Goal: Task Accomplishment & Management: Complete application form

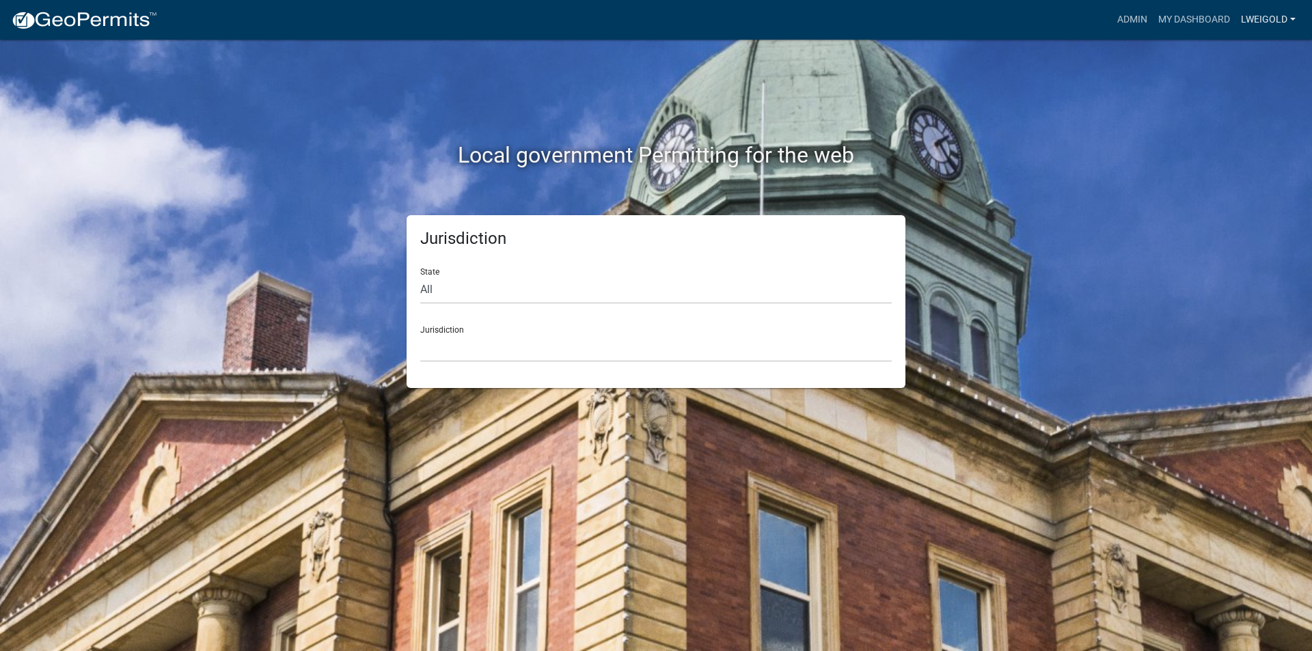
click at [1276, 19] on link "lweigold" at bounding box center [1268, 20] width 66 height 26
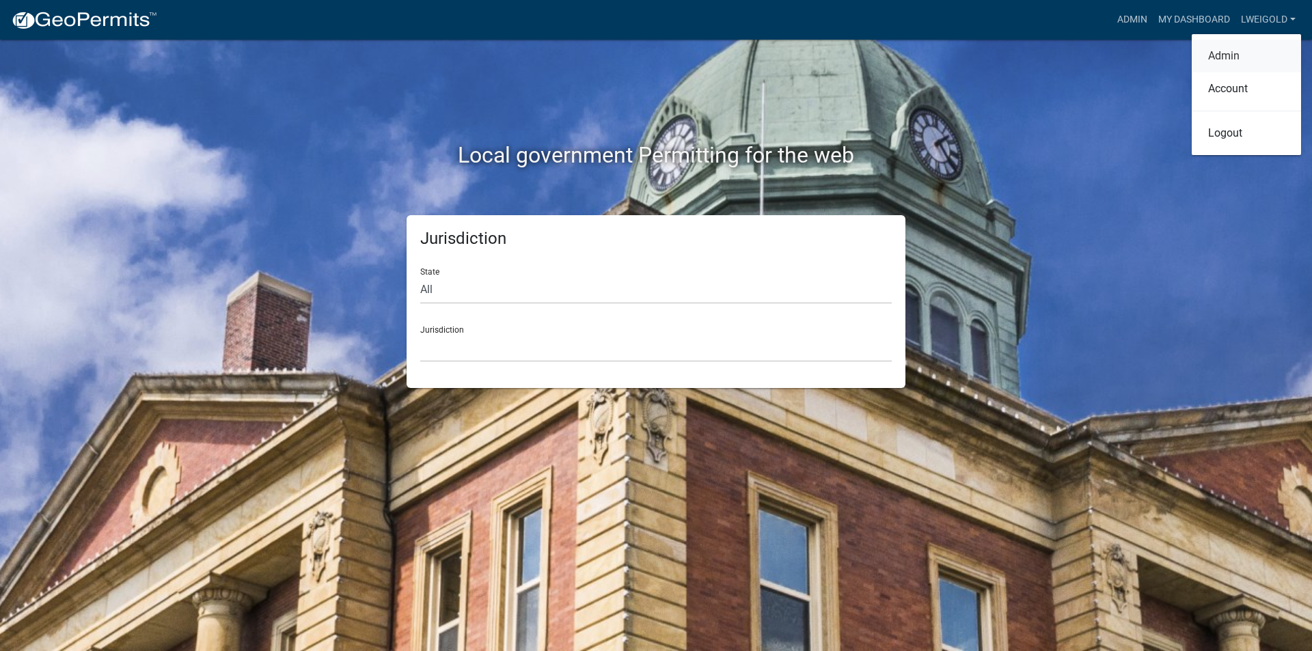
click at [1226, 57] on link "Admin" at bounding box center [1246, 56] width 109 height 33
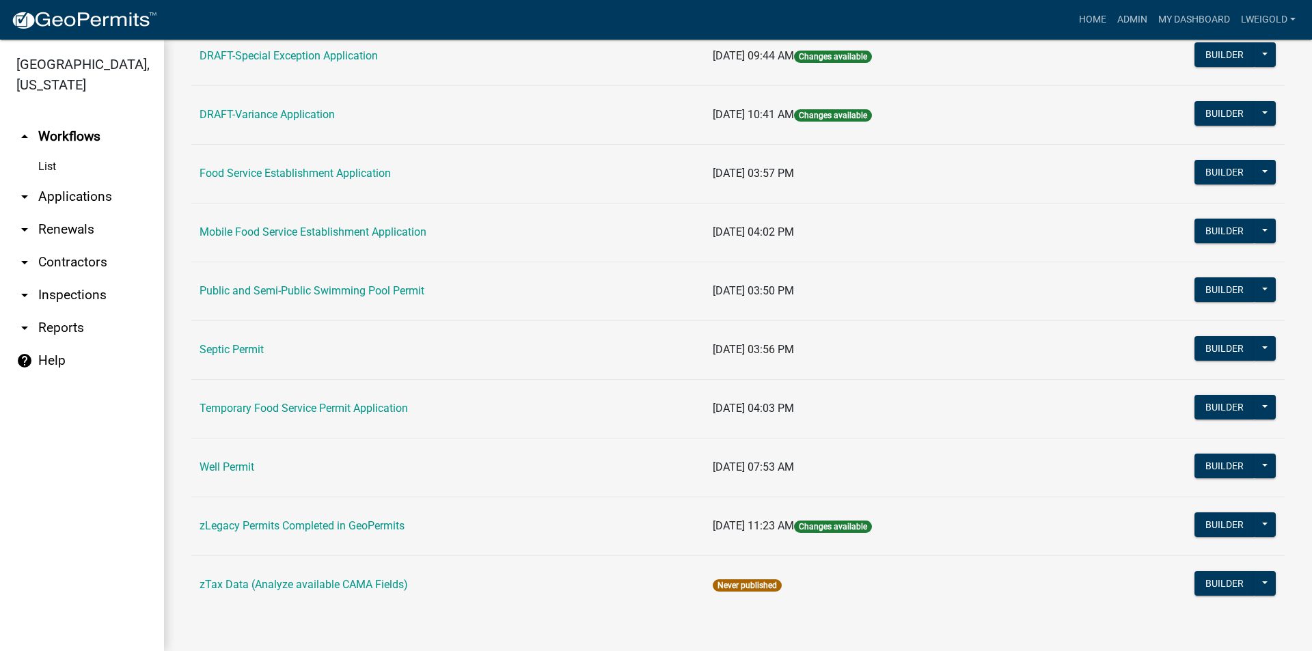
scroll to position [564, 0]
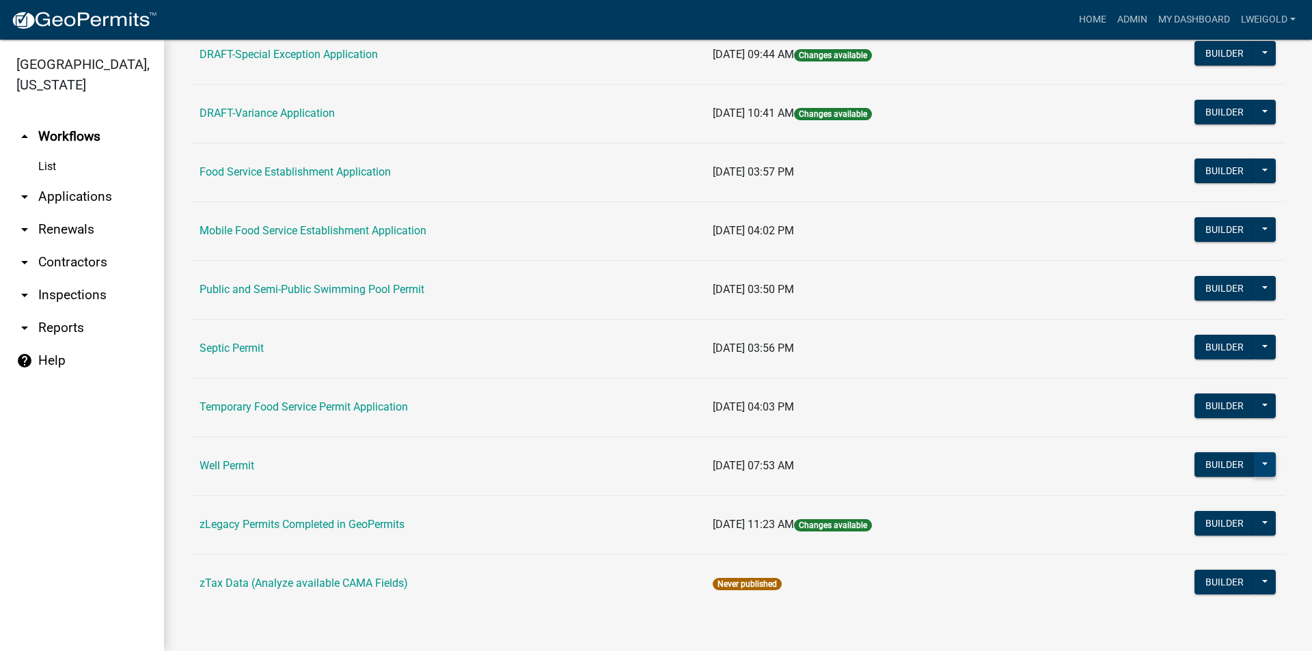
click at [1258, 460] on button at bounding box center [1265, 464] width 22 height 25
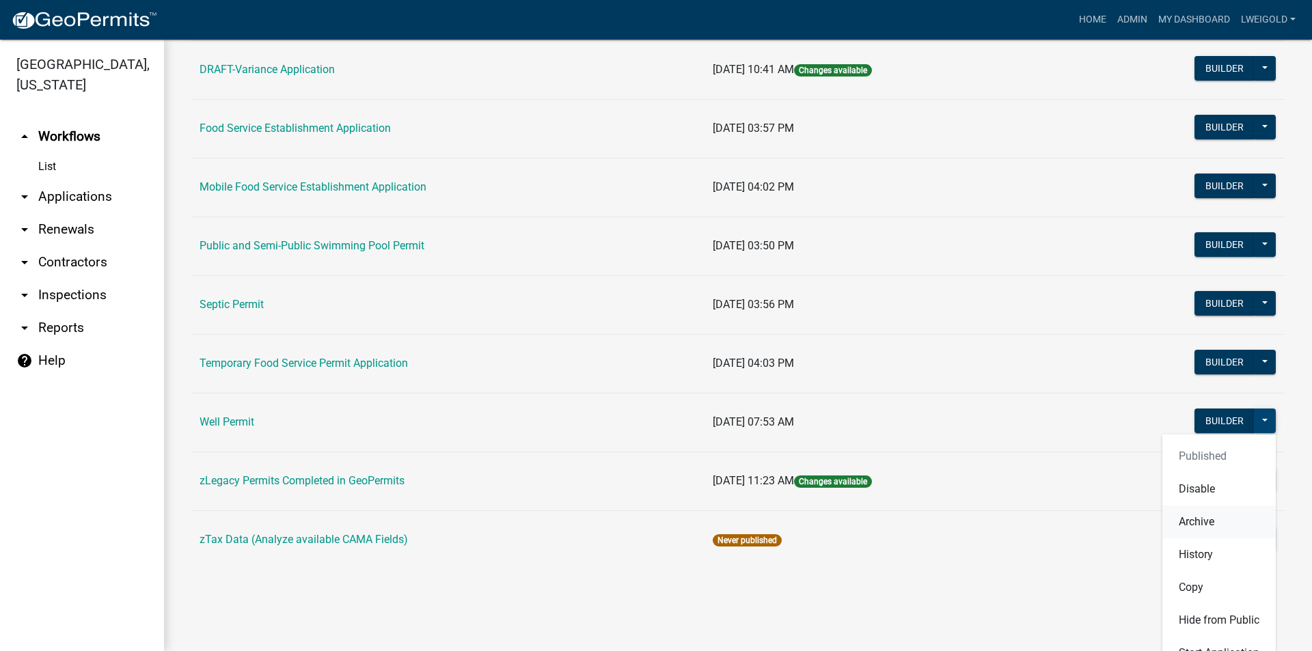
scroll to position [631, 0]
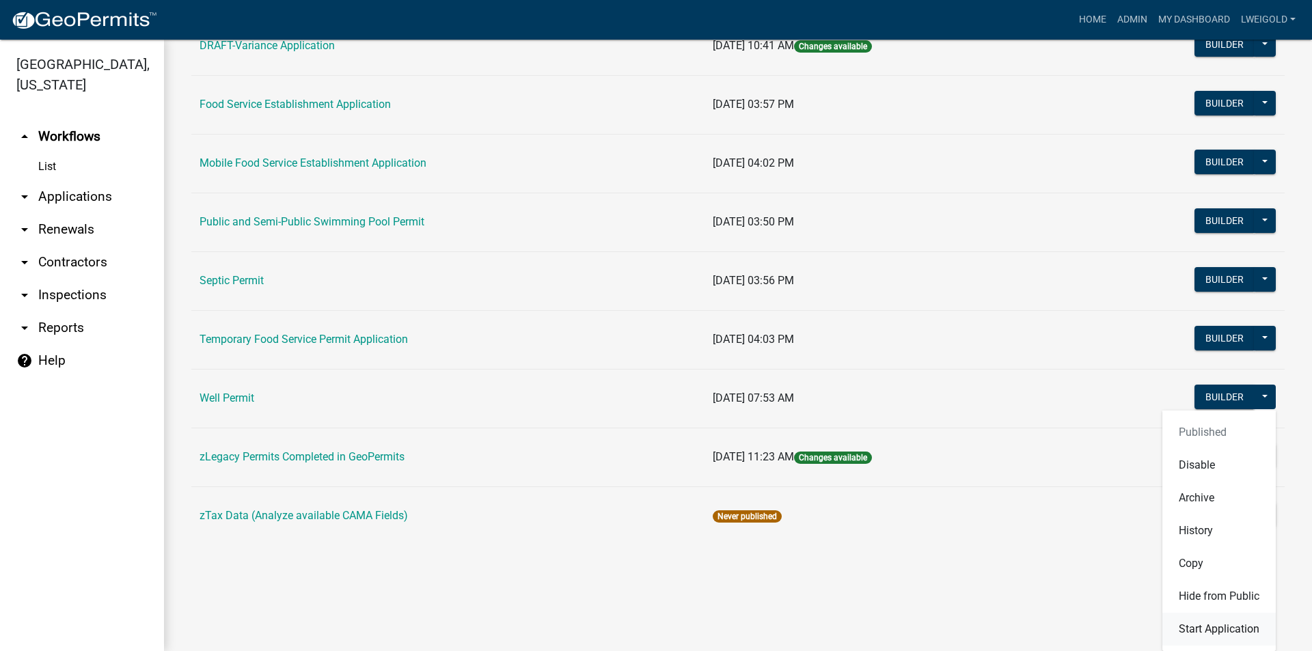
click at [1180, 630] on button "Start Application" at bounding box center [1218, 629] width 113 height 33
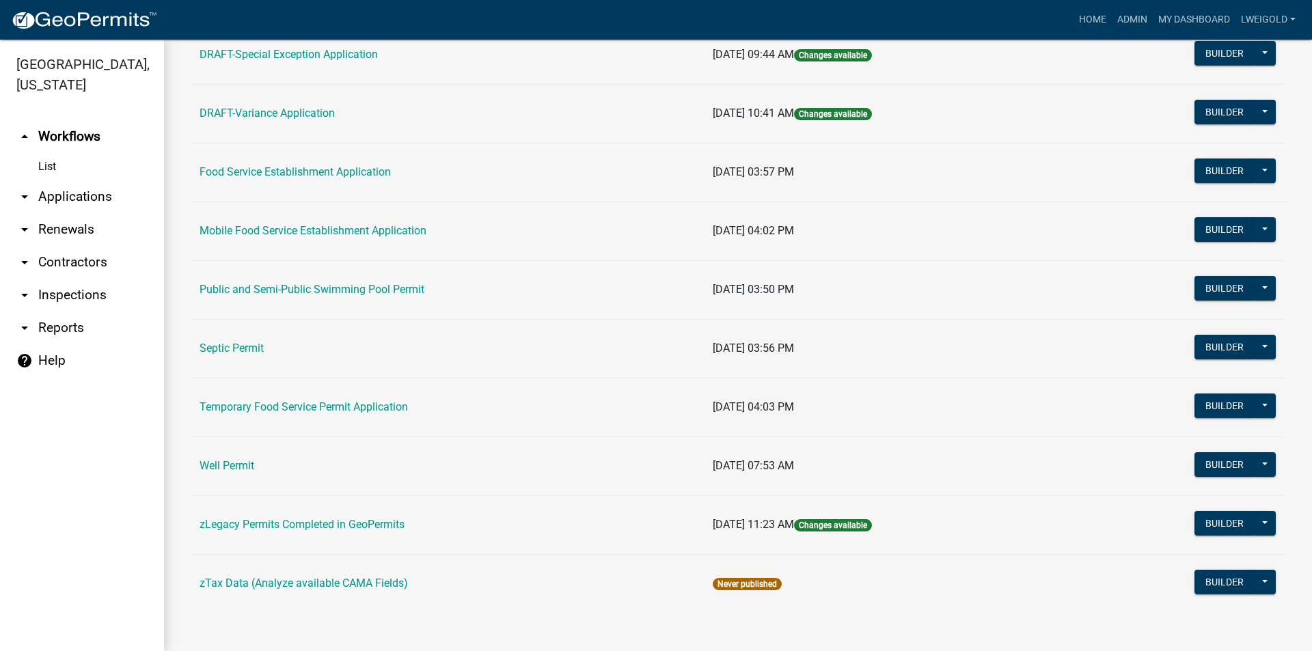
scroll to position [564, 0]
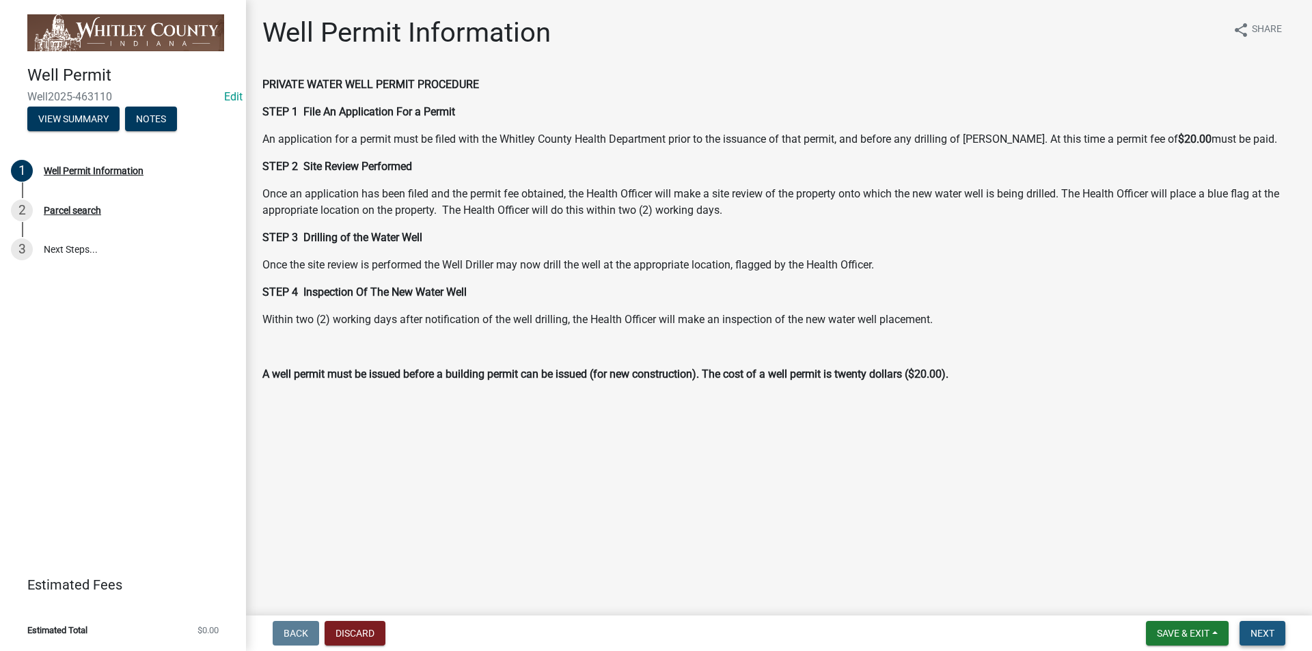
click at [1256, 630] on span "Next" at bounding box center [1262, 633] width 24 height 11
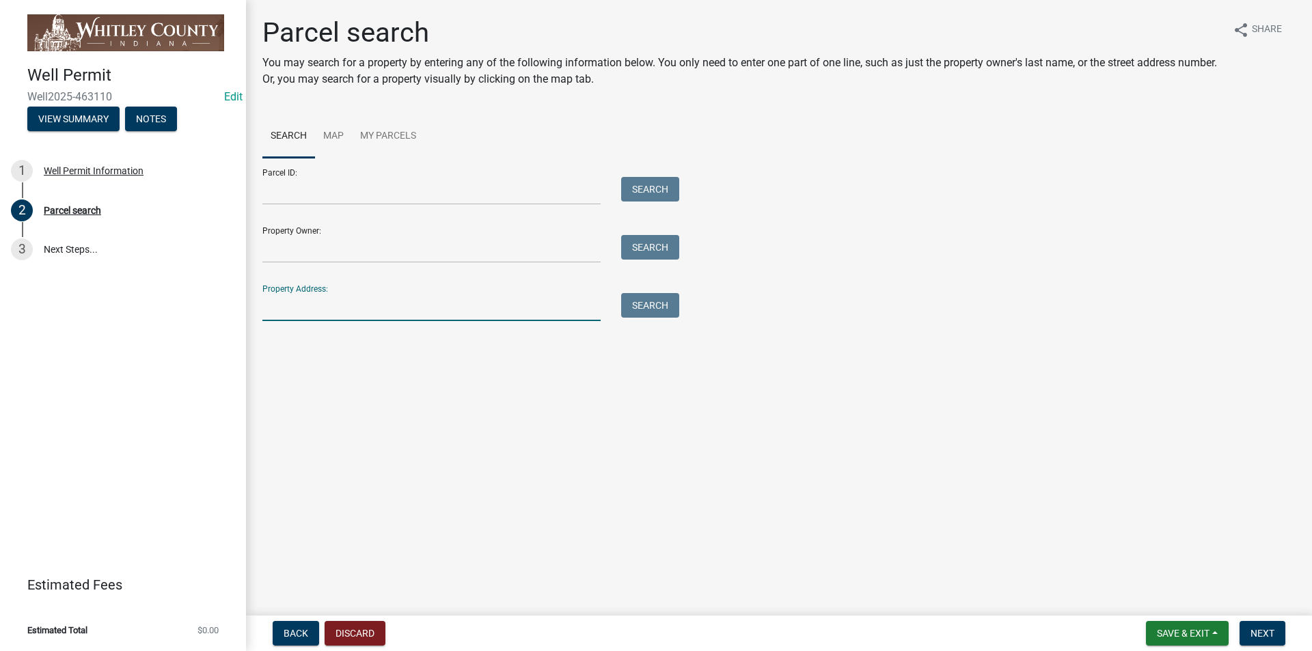
click at [286, 304] on input "Property Address:" at bounding box center [431, 307] width 338 height 28
click at [286, 305] on input "4893 N" at bounding box center [431, 307] width 338 height 28
type input "4862 N"
click at [666, 309] on button "Search" at bounding box center [650, 305] width 58 height 25
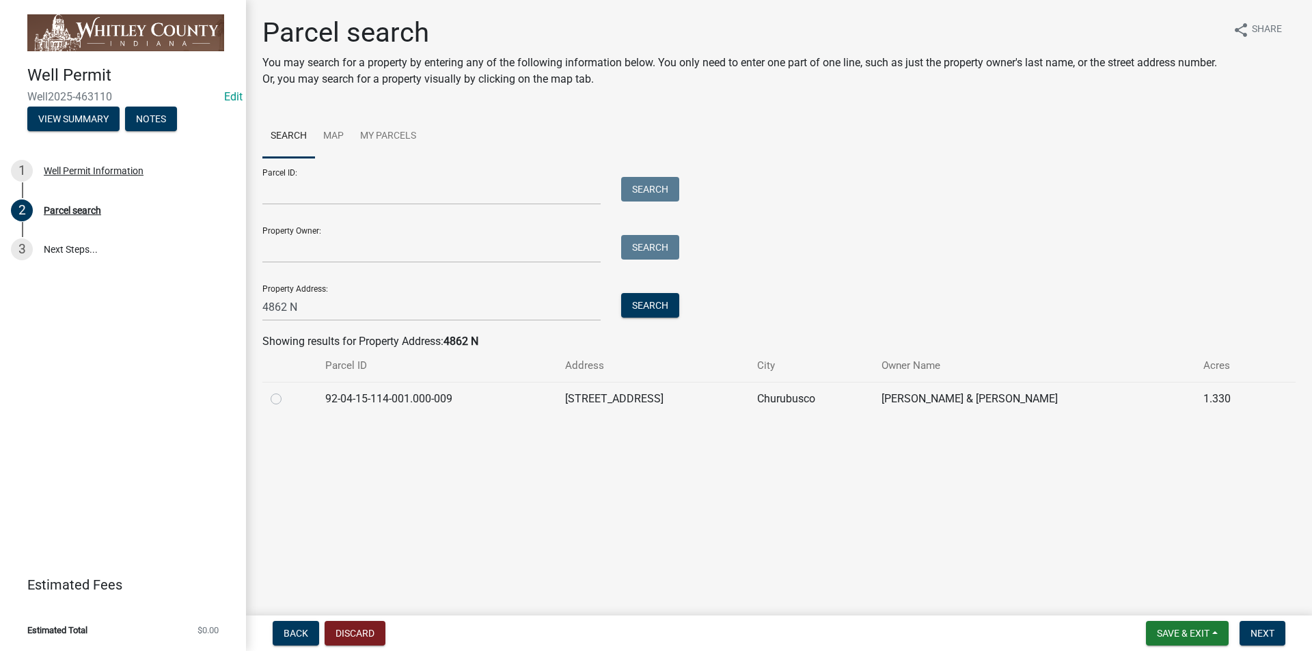
click at [287, 391] on label at bounding box center [287, 391] width 0 height 0
click at [287, 399] on input "radio" at bounding box center [291, 395] width 9 height 9
radio input "true"
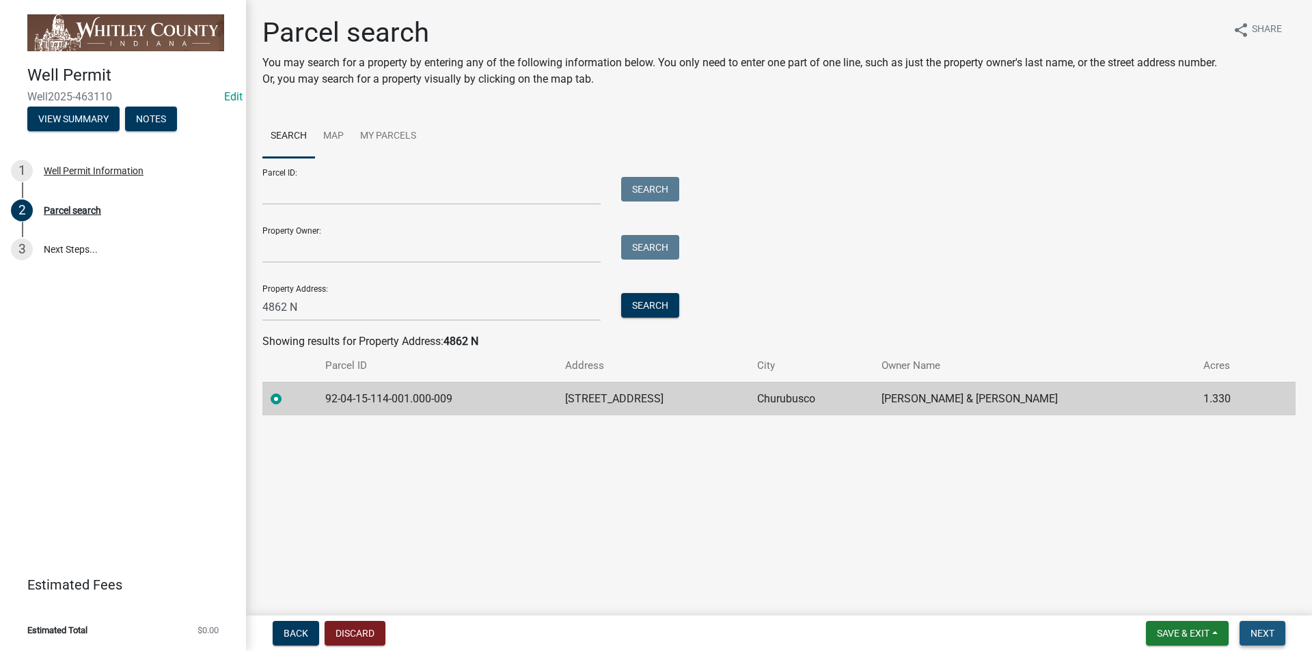
click at [1262, 637] on span "Next" at bounding box center [1262, 633] width 24 height 11
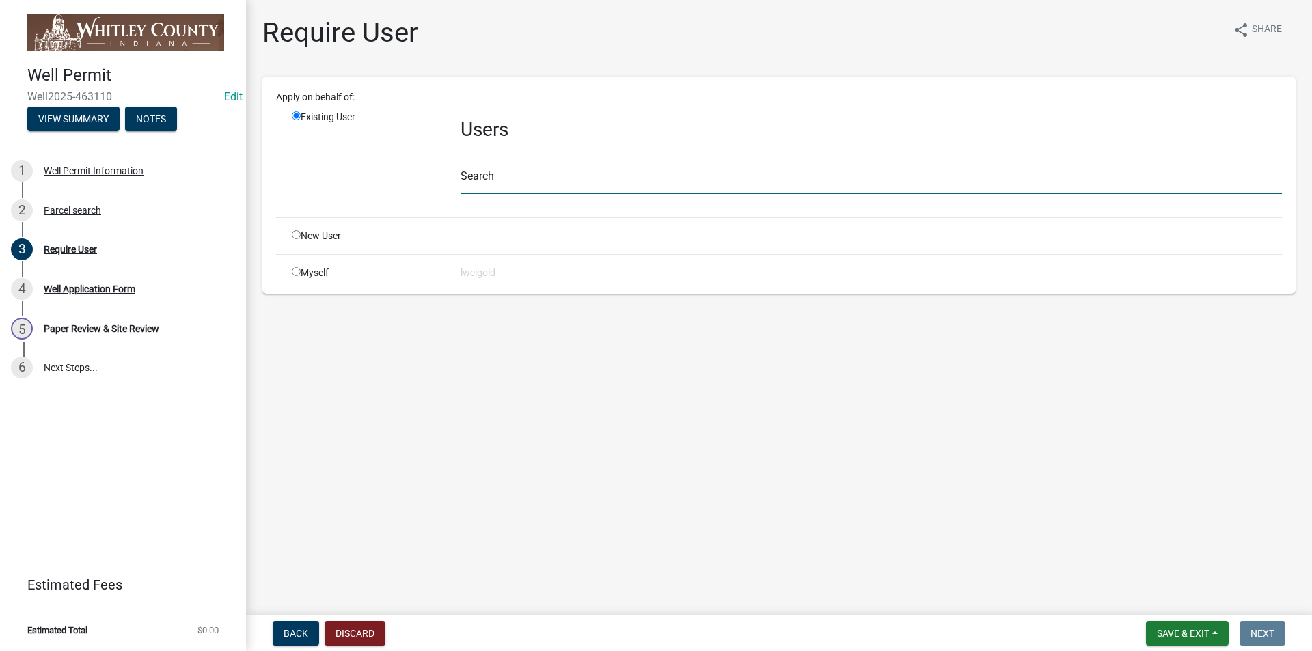
click at [471, 170] on input "text" at bounding box center [871, 180] width 821 height 28
type input "WhitleyH"
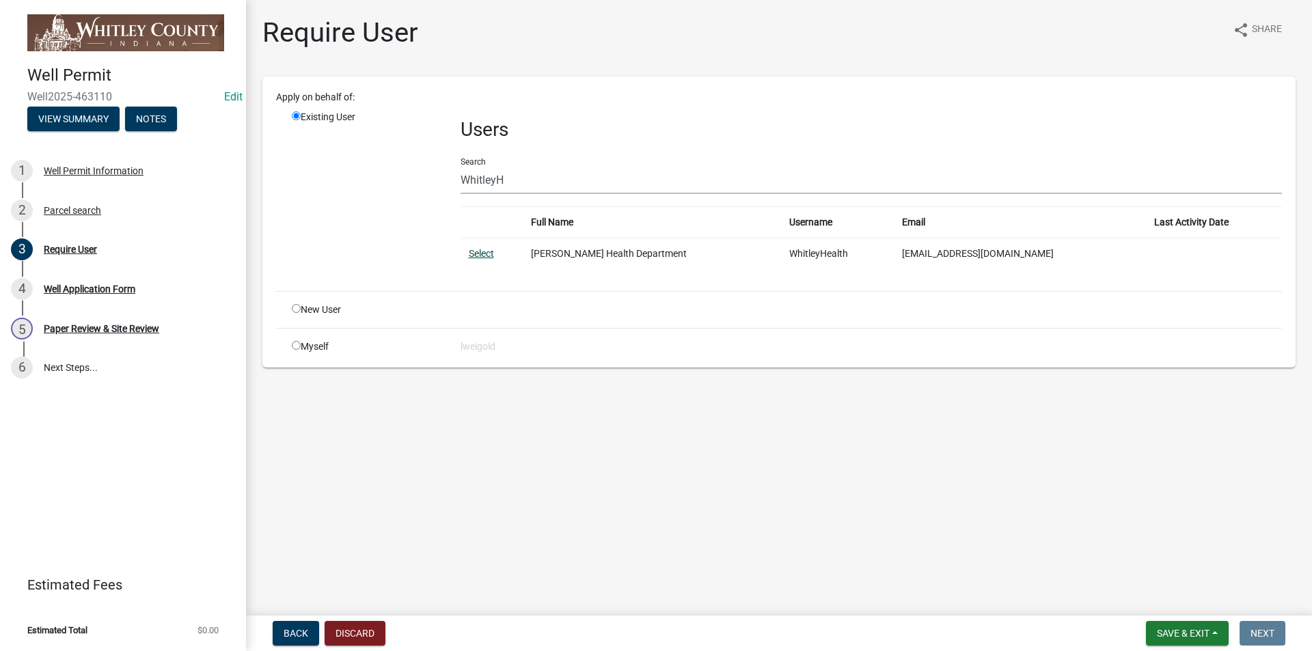
click at [476, 248] on link "Select" at bounding box center [481, 253] width 25 height 11
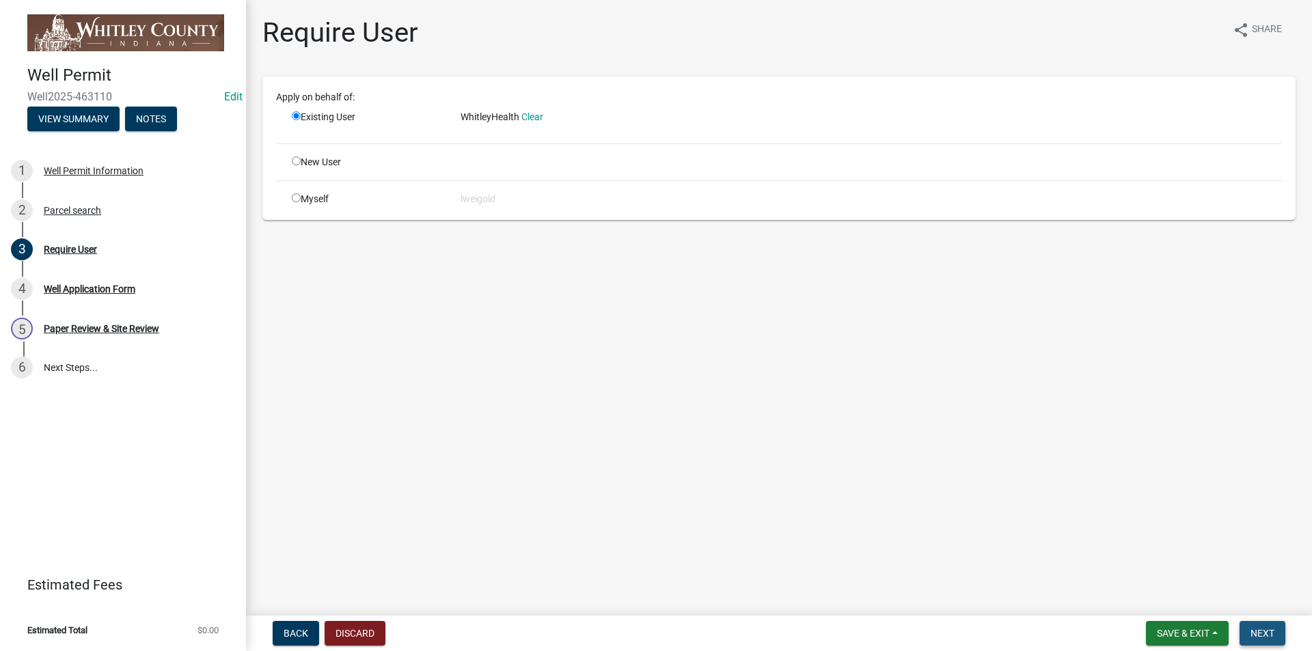
click at [1268, 632] on span "Next" at bounding box center [1262, 633] width 24 height 11
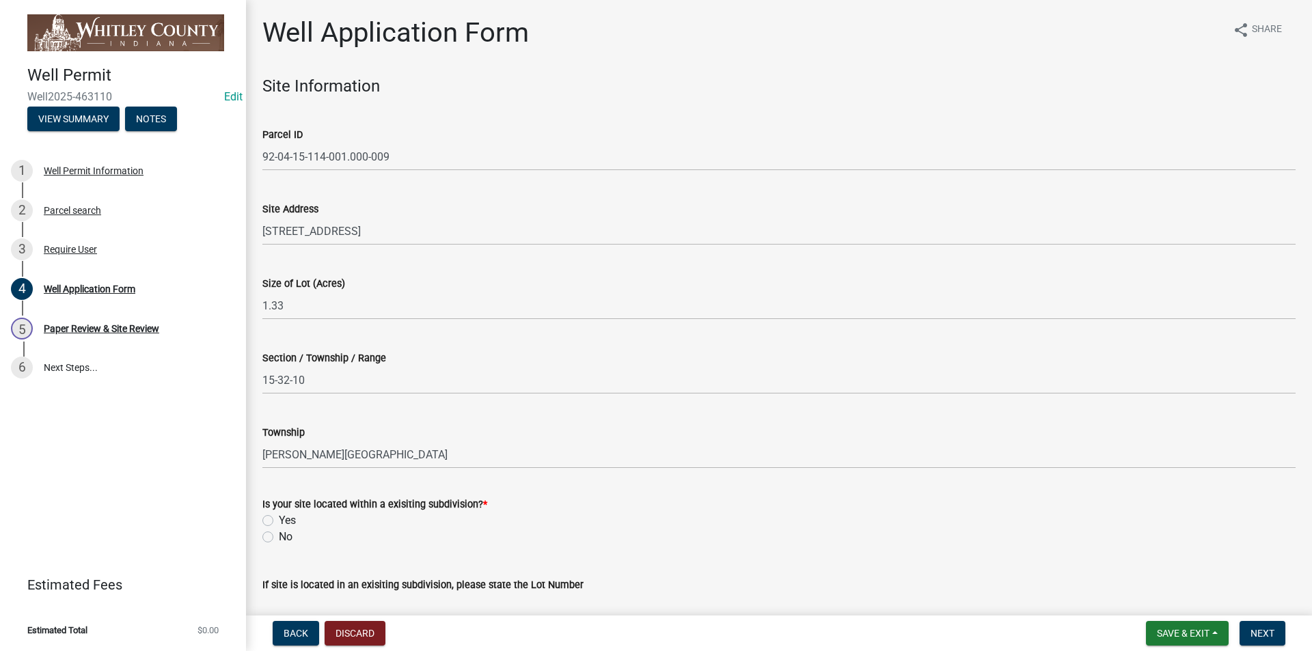
scroll to position [68, 0]
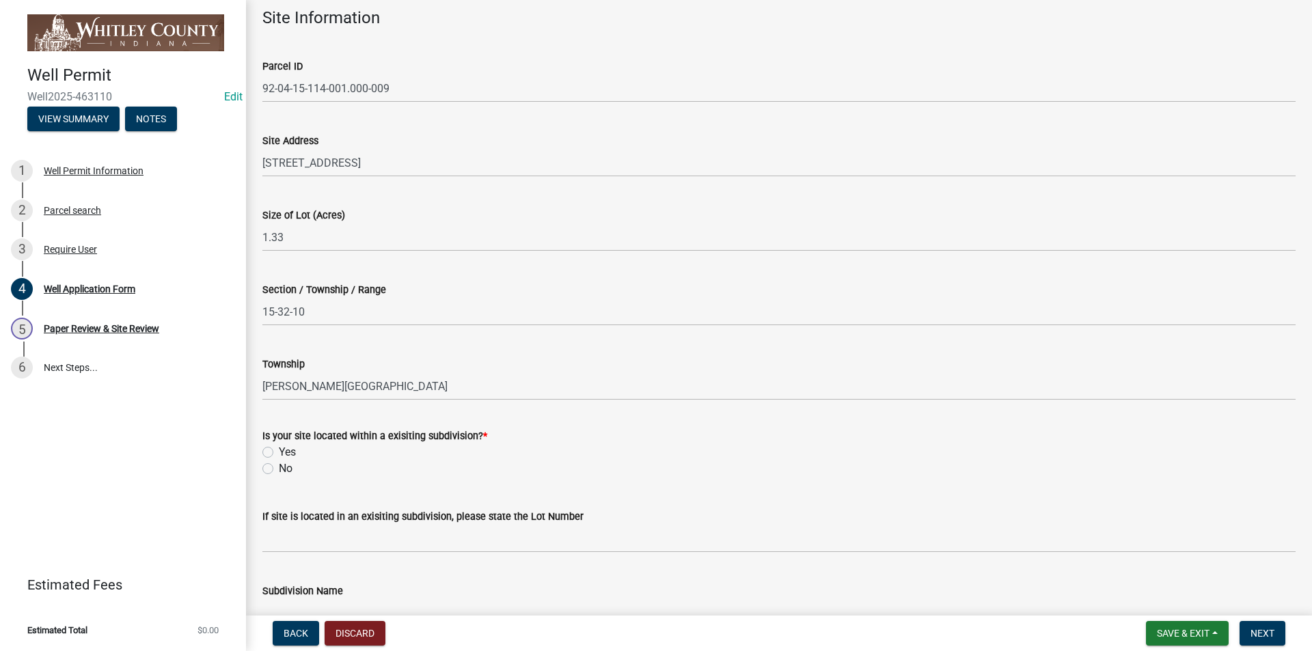
click at [279, 469] on label "No" at bounding box center [286, 469] width 14 height 16
click at [279, 469] on input "No" at bounding box center [283, 465] width 9 height 9
radio input "true"
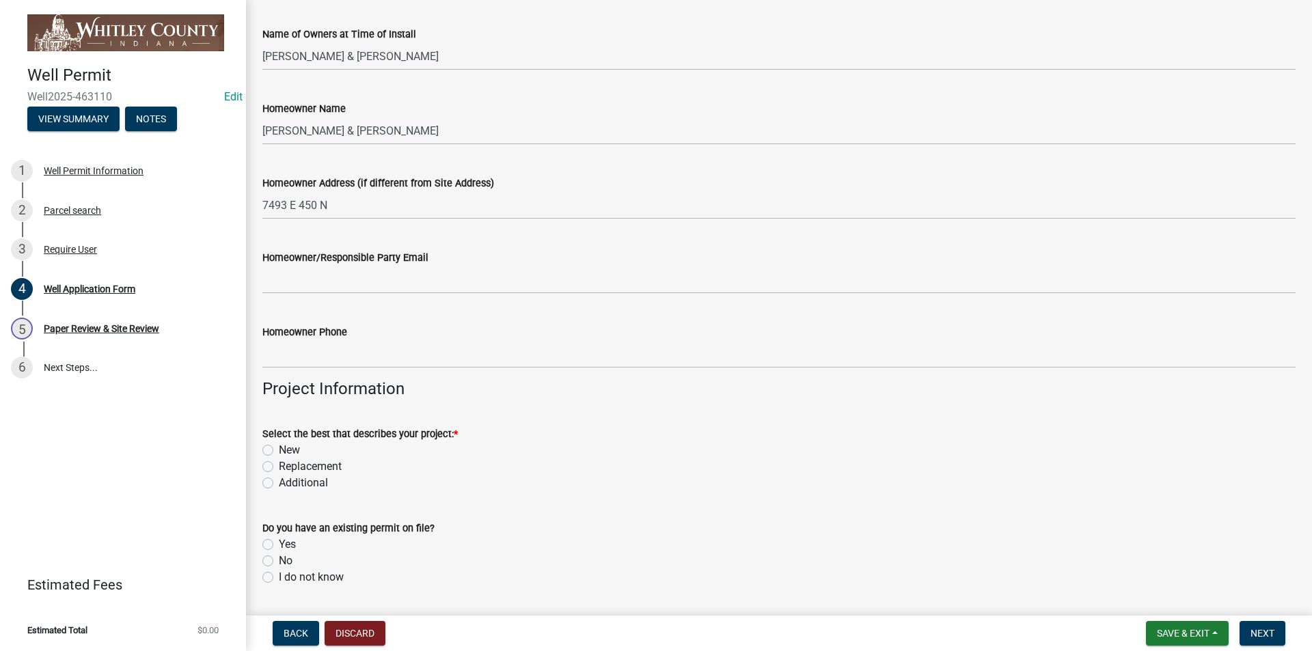
scroll to position [752, 0]
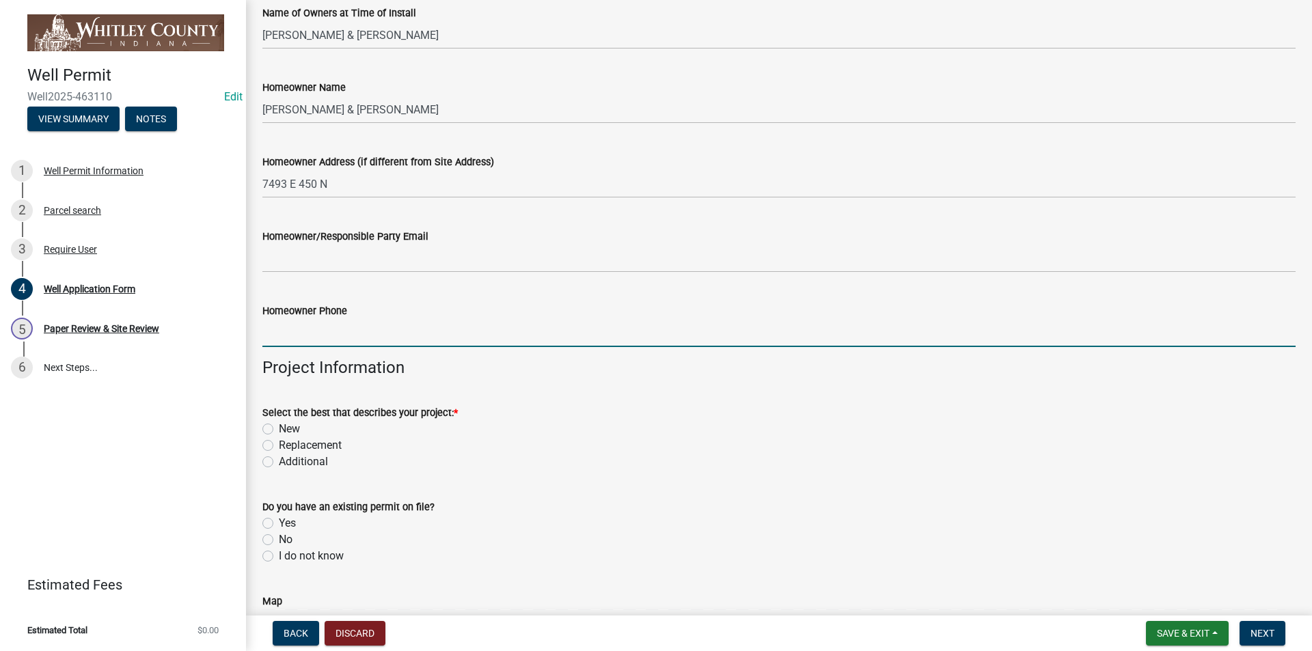
click at [267, 338] on input "Homeowner Phone" at bounding box center [778, 333] width 1033 height 28
type input "[PHONE_NUMBER]"
click at [279, 430] on label "New" at bounding box center [289, 429] width 21 height 16
click at [279, 430] on input "New" at bounding box center [283, 425] width 9 height 9
radio input "true"
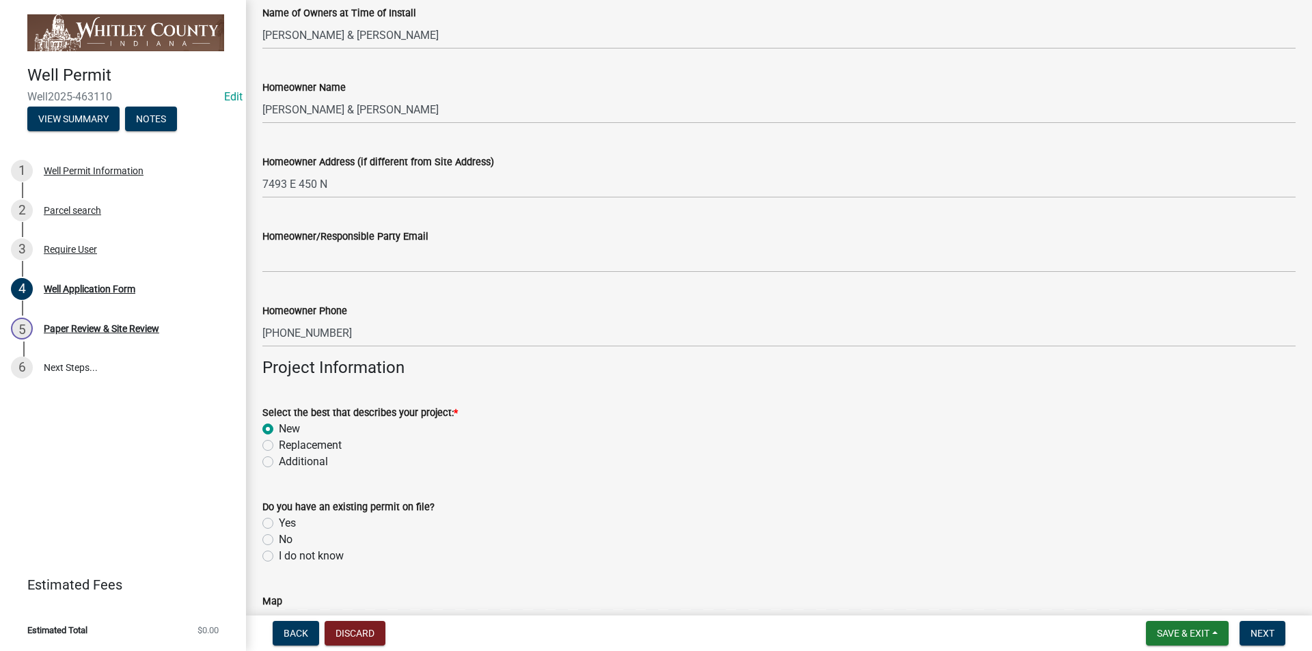
click at [279, 540] on label "No" at bounding box center [286, 540] width 14 height 16
click at [279, 540] on input "No" at bounding box center [283, 536] width 9 height 9
radio input "true"
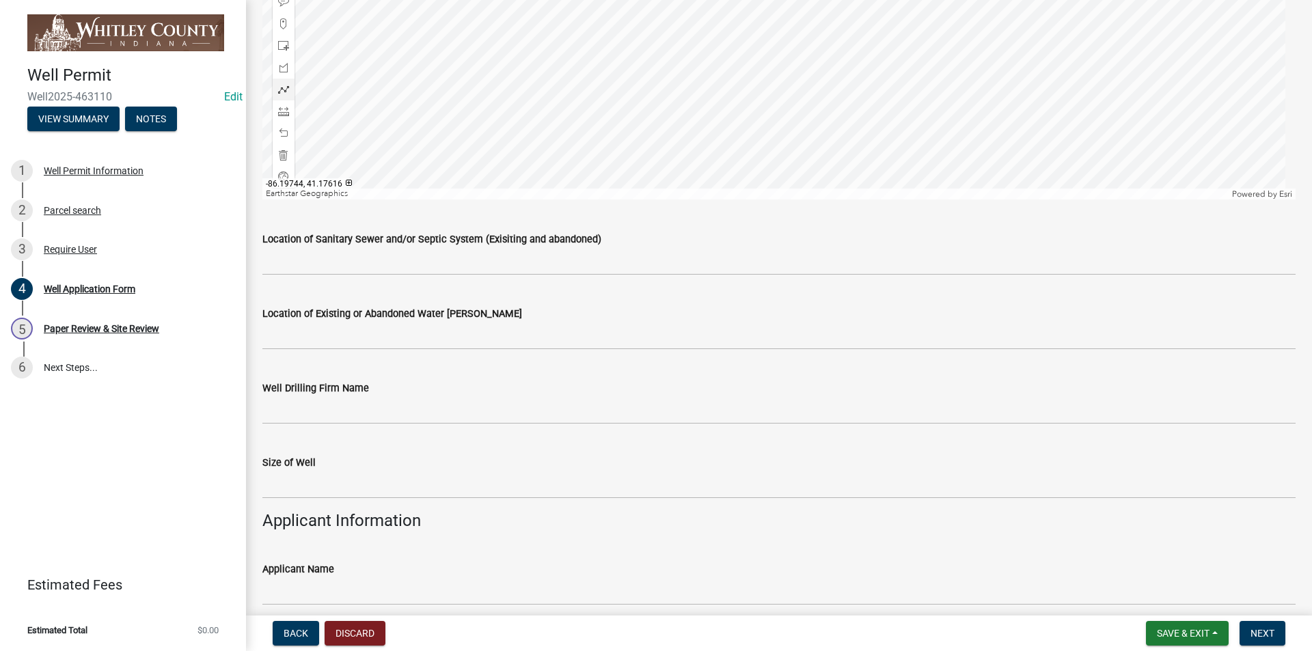
scroll to position [1572, 0]
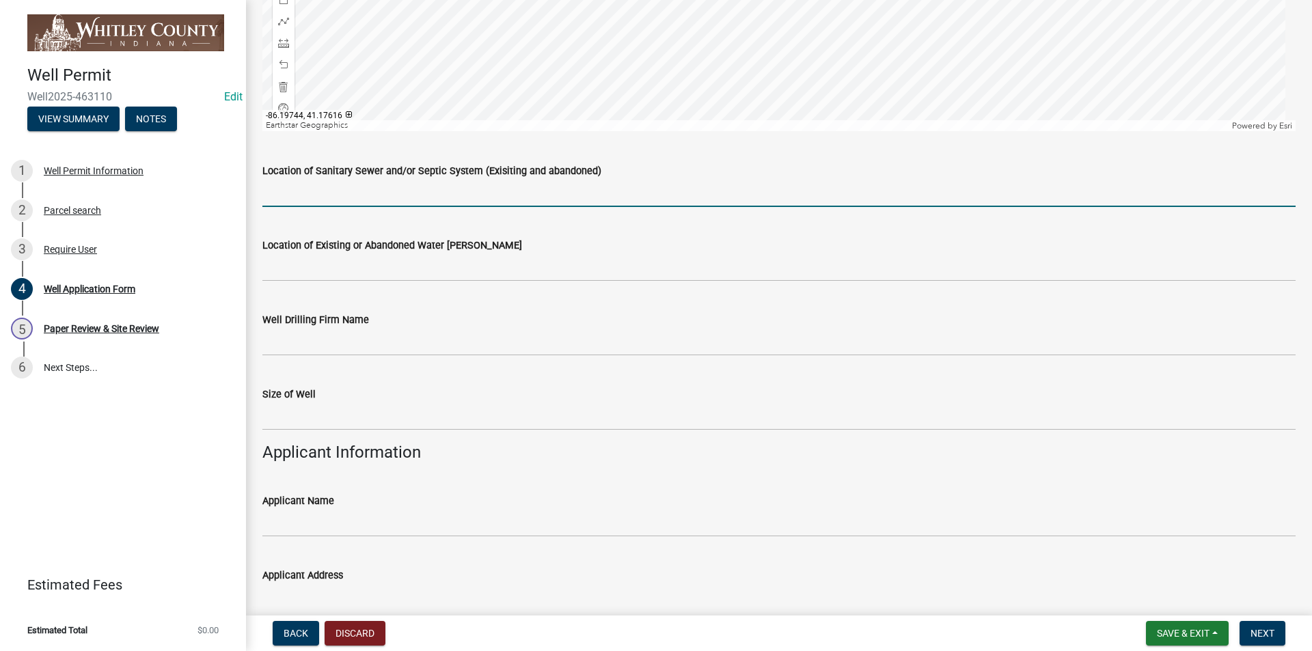
click at [296, 189] on input "Location of Sanitary Sewer and/or Septic System (Exisiting and abandoned)" at bounding box center [778, 193] width 1033 height 28
type input "see plot plan"
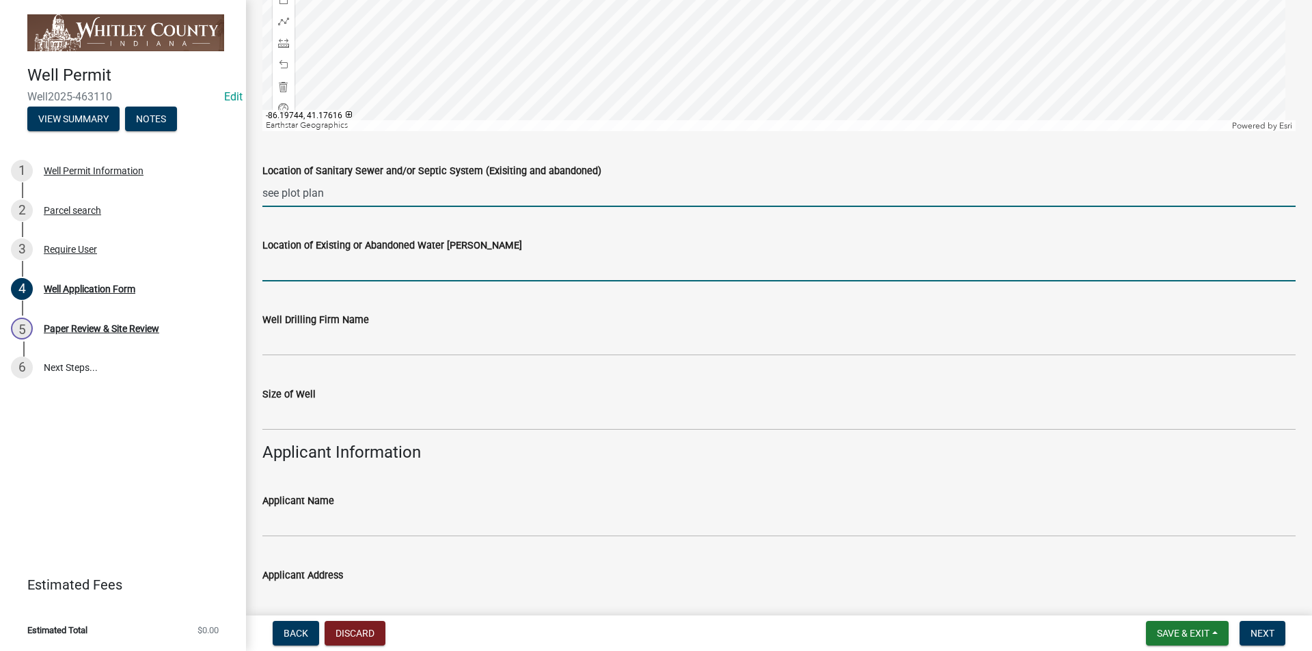
click at [298, 269] on input "Location of Existing or Abandoned Water [PERSON_NAME]" at bounding box center [778, 267] width 1033 height 28
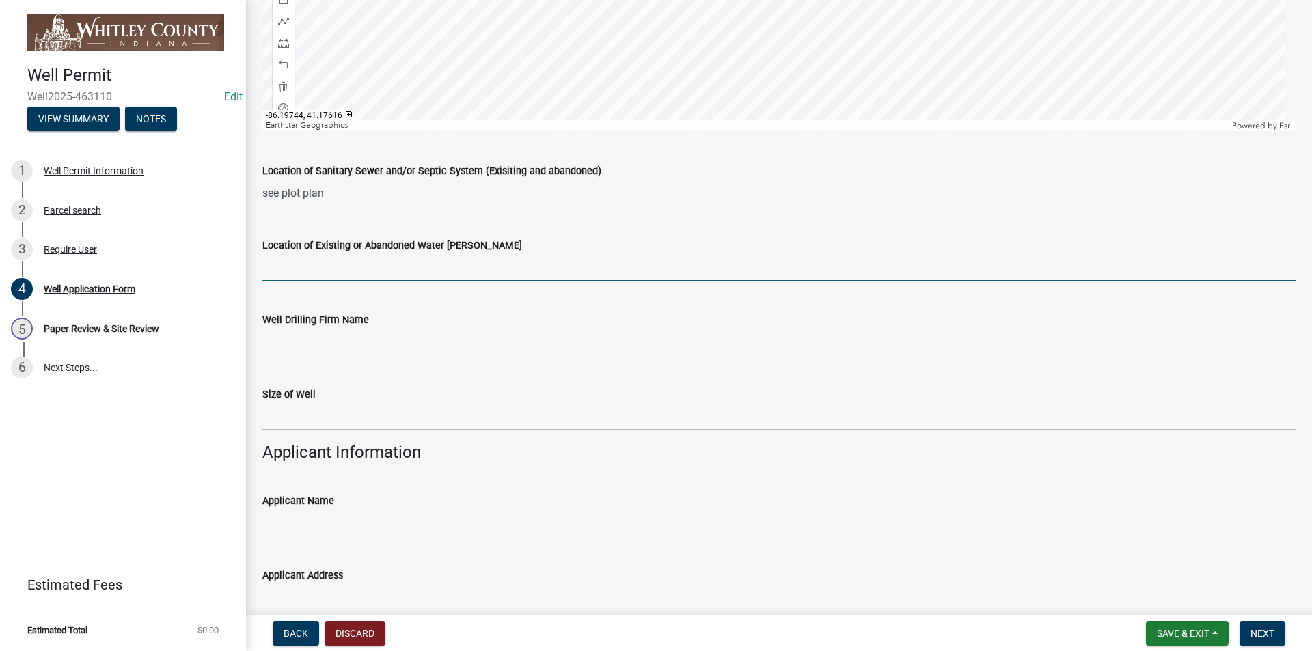
type input "N/A"
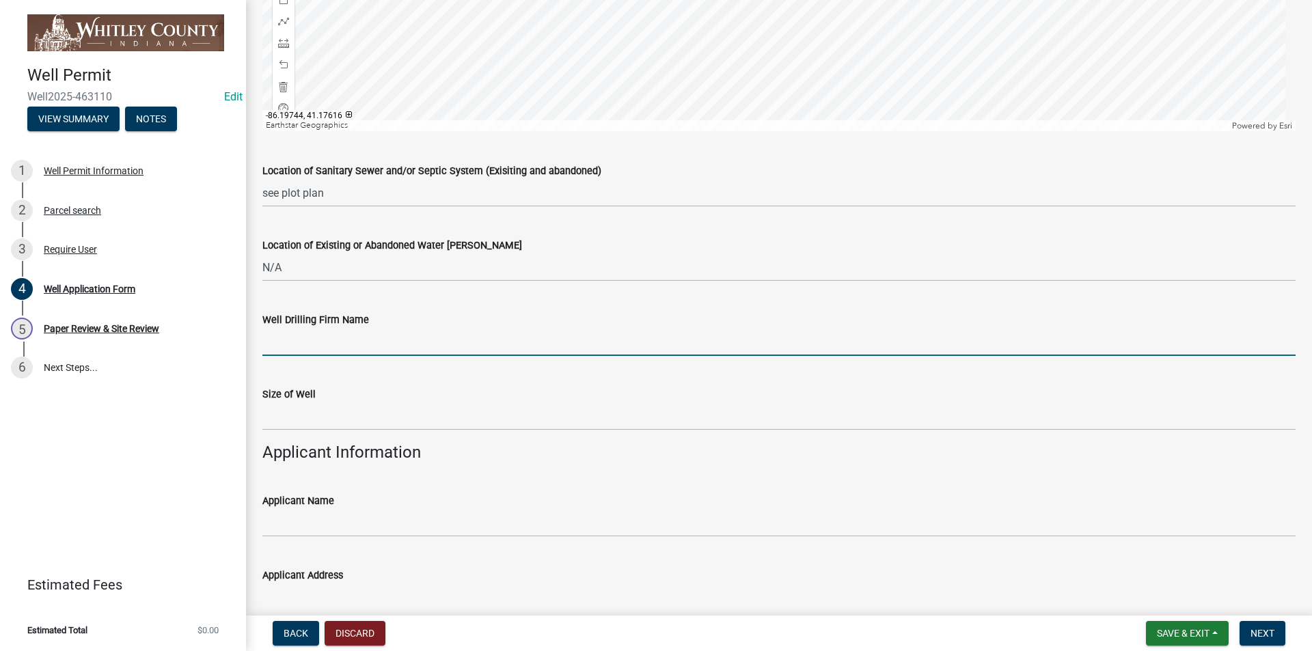
click at [303, 350] on input "Well Drilling Firm Name" at bounding box center [778, 342] width 1033 height 28
type input "[PERSON_NAME] Well Drilling"
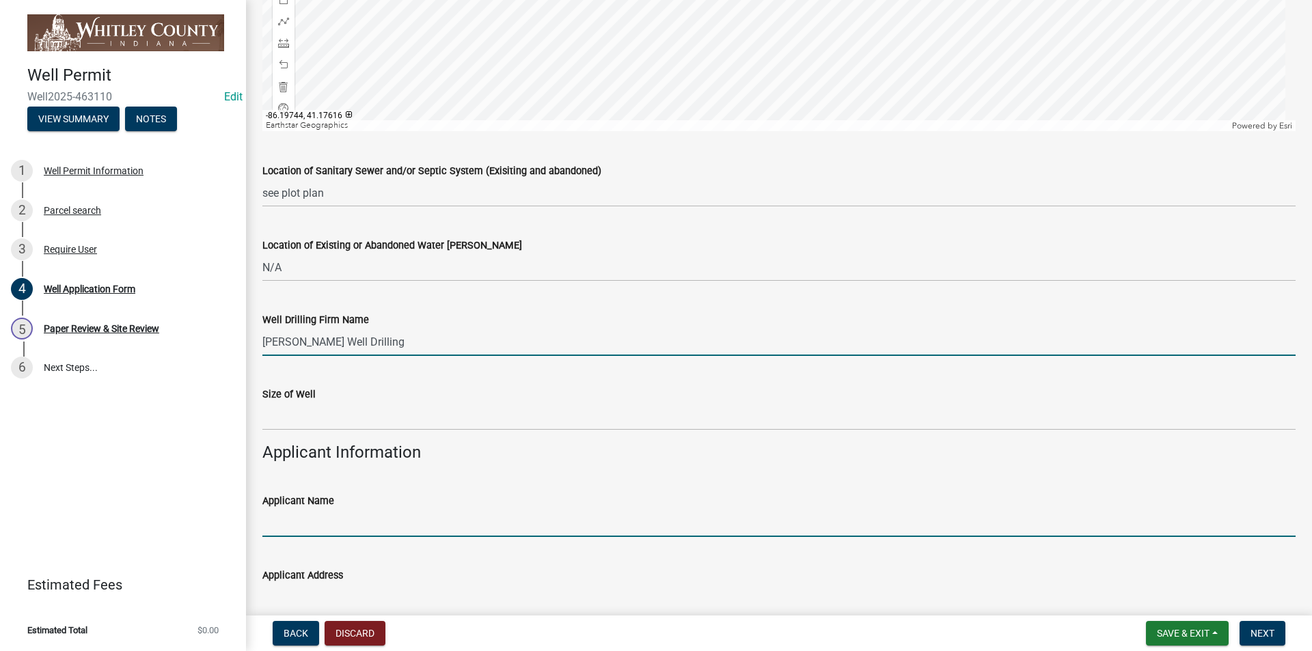
click at [279, 510] on input "Applicant Name" at bounding box center [778, 523] width 1033 height 28
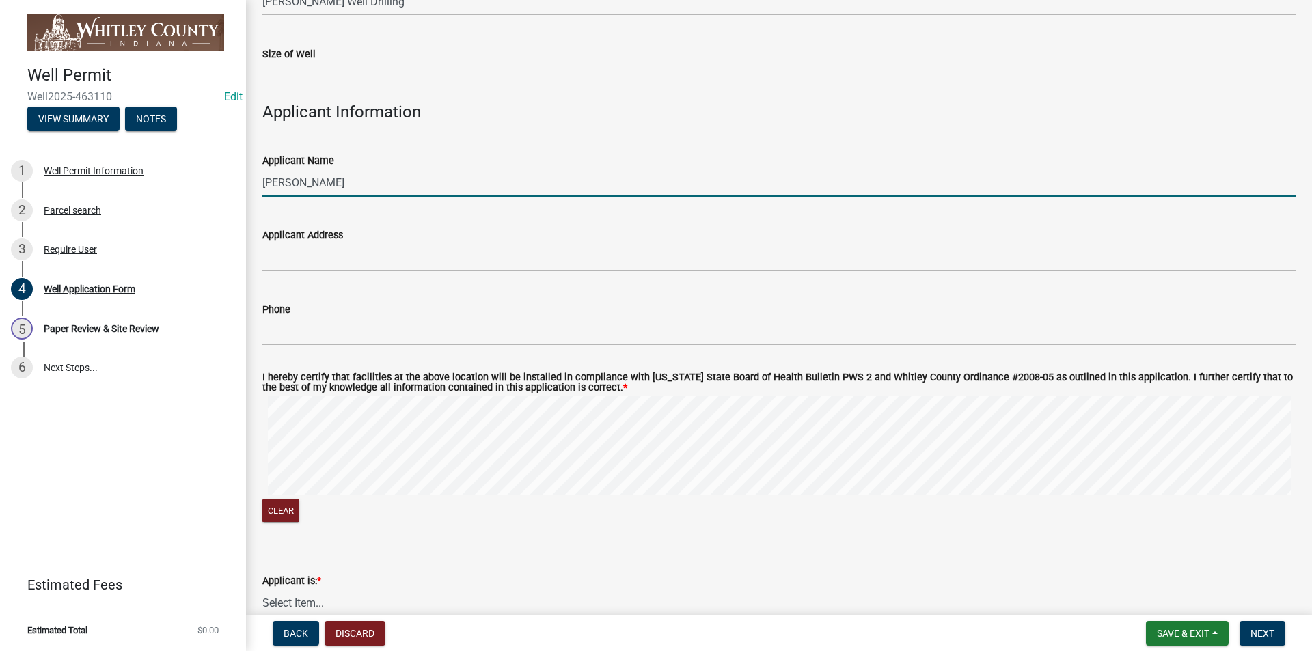
scroll to position [1913, 0]
type input "[PERSON_NAME]"
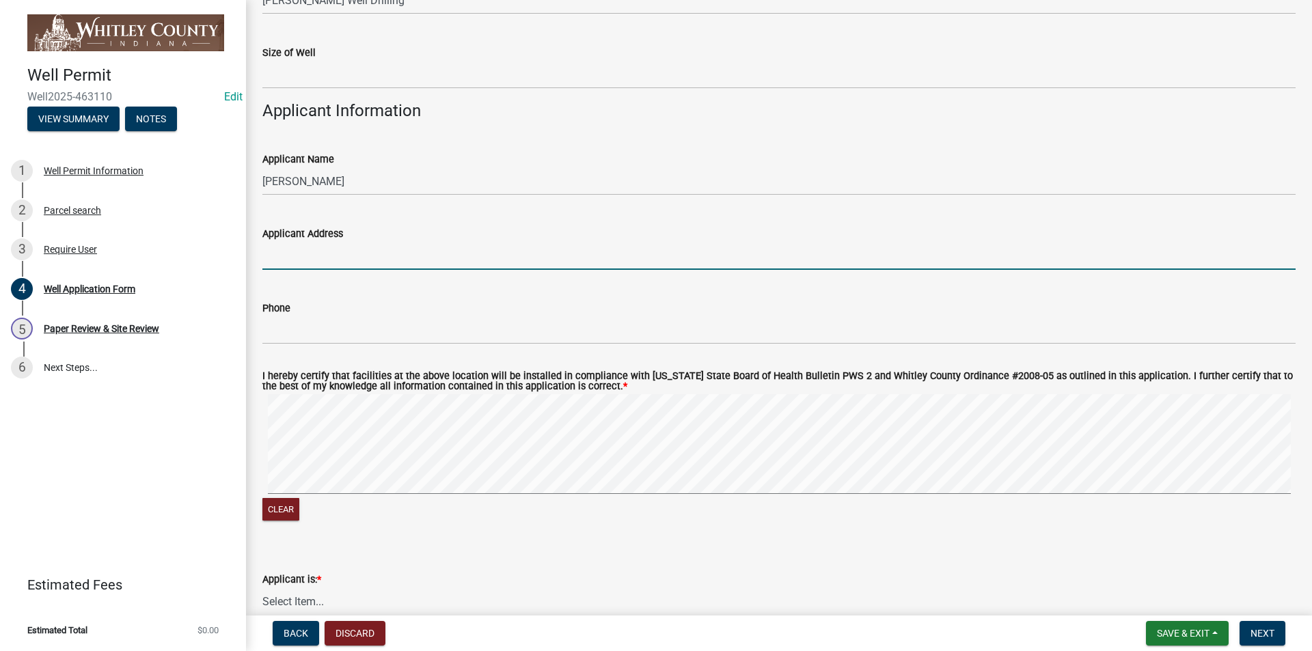
click at [275, 262] on input "Applicant Address" at bounding box center [778, 256] width 1033 height 28
type input "7493 E 450 N Churubusco"
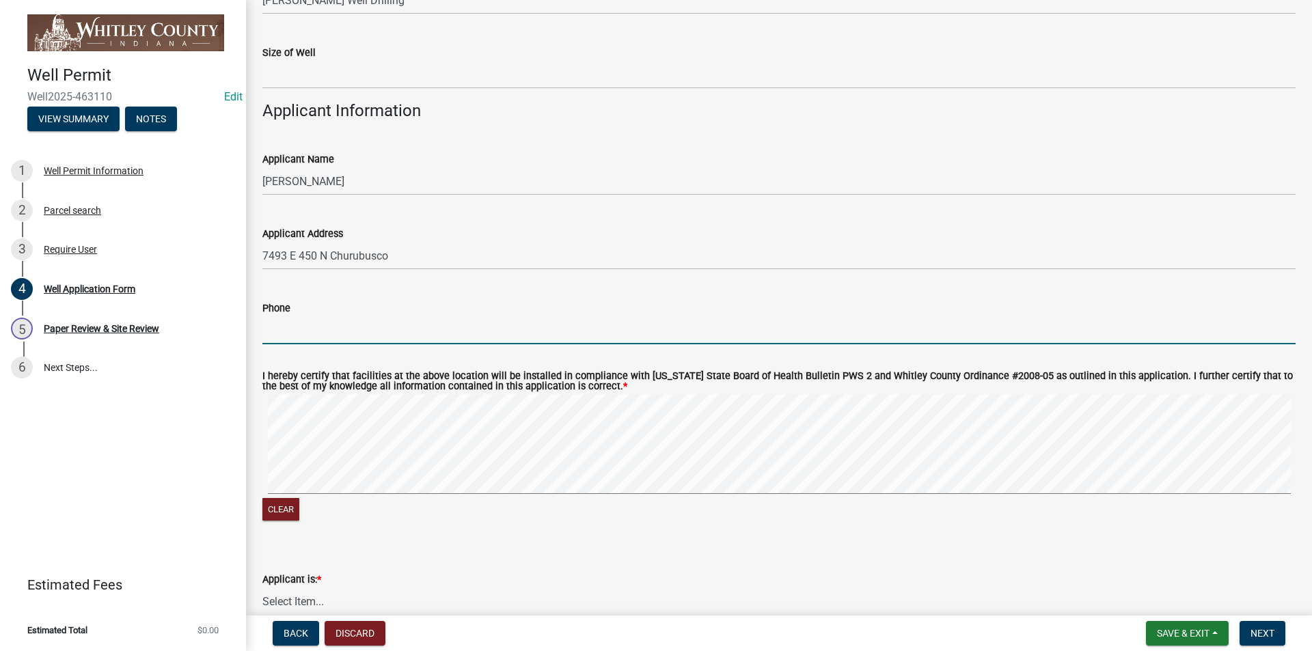
click at [278, 323] on input "Phone" at bounding box center [778, 330] width 1033 height 28
type input "[PHONE_NUMBER]"
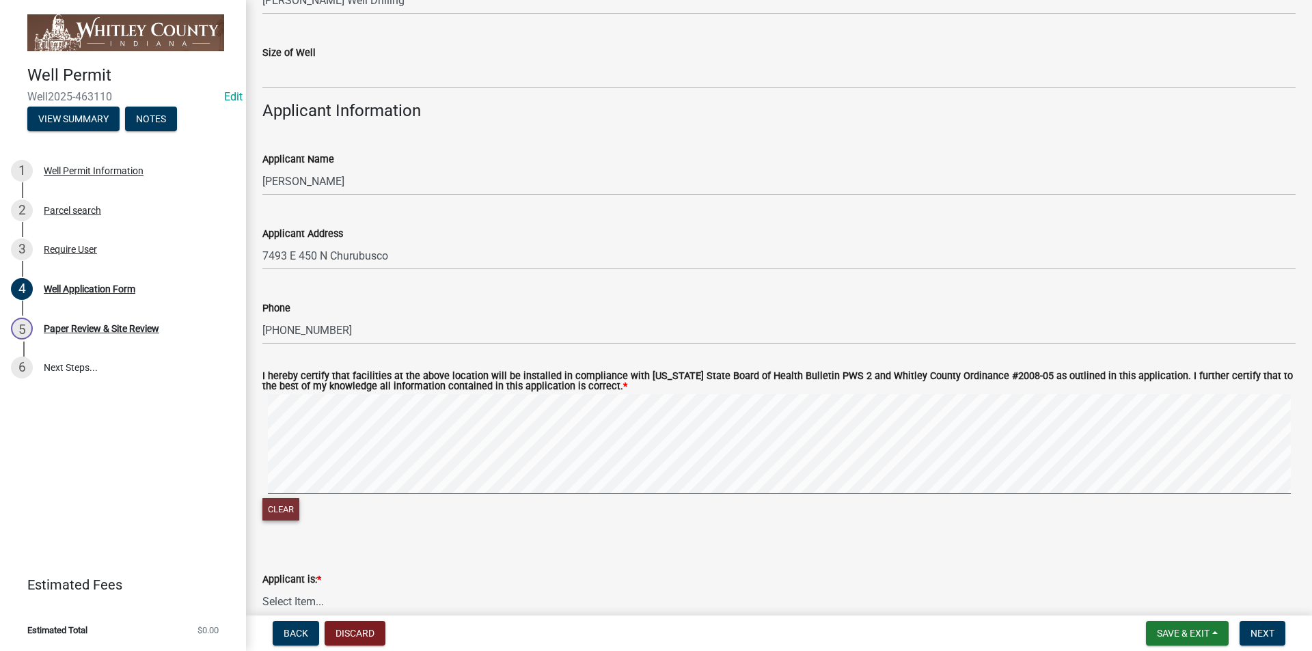
click at [277, 513] on button "Clear" at bounding box center [280, 509] width 37 height 23
click at [1272, 636] on span "Next" at bounding box center [1262, 633] width 24 height 11
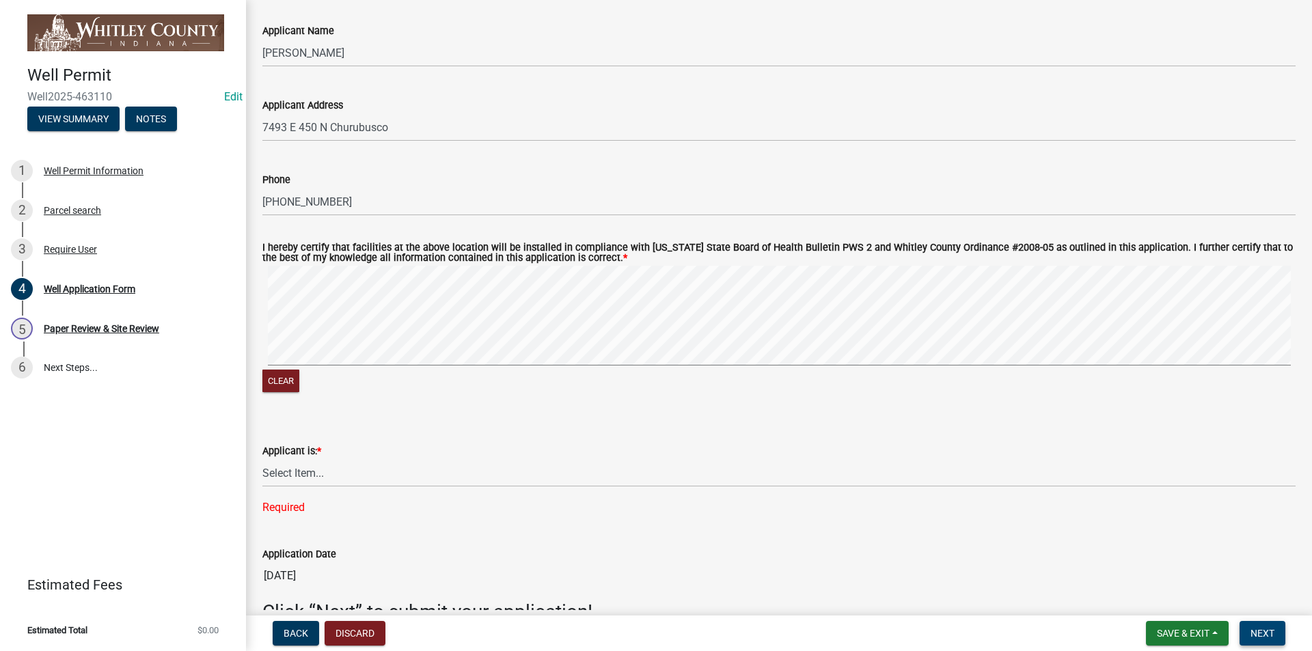
scroll to position [2120, 0]
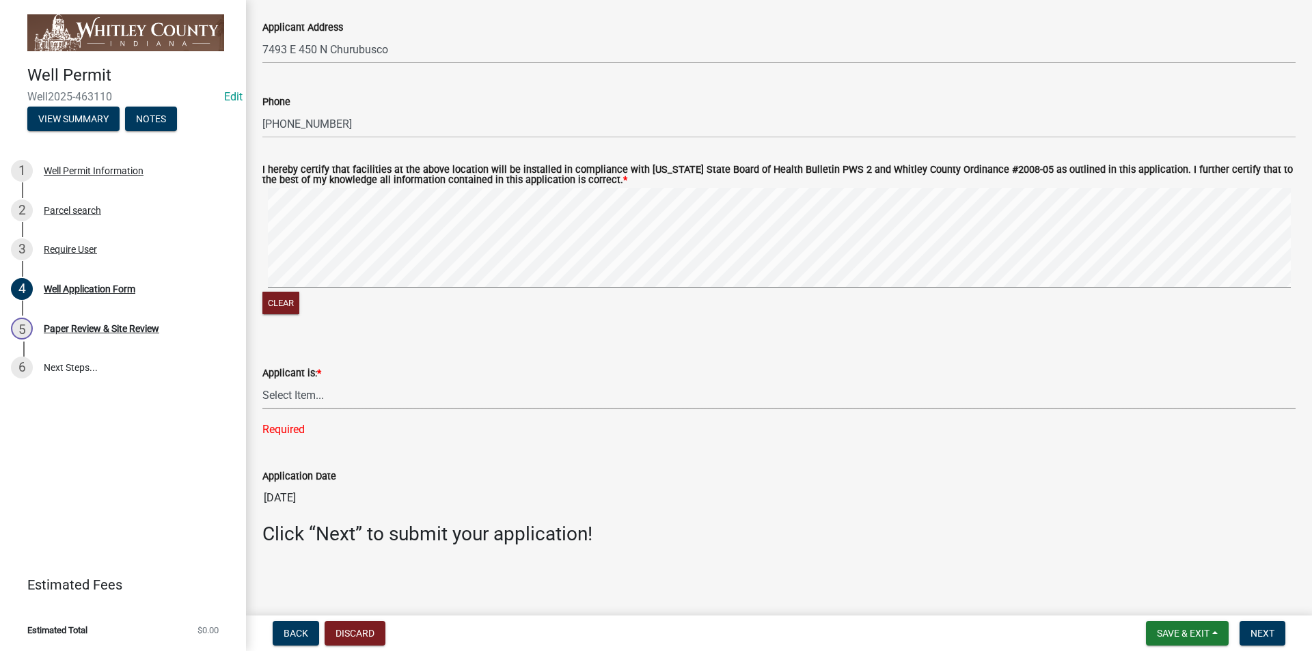
click at [269, 388] on select "Select Item... Owner Contractor Builder" at bounding box center [778, 395] width 1033 height 28
click at [262, 409] on select "Select Item... Owner Contractor Builder" at bounding box center [778, 395] width 1033 height 28
select select "e178e561-d893-4f30-b487-8ebb6532a1d4"
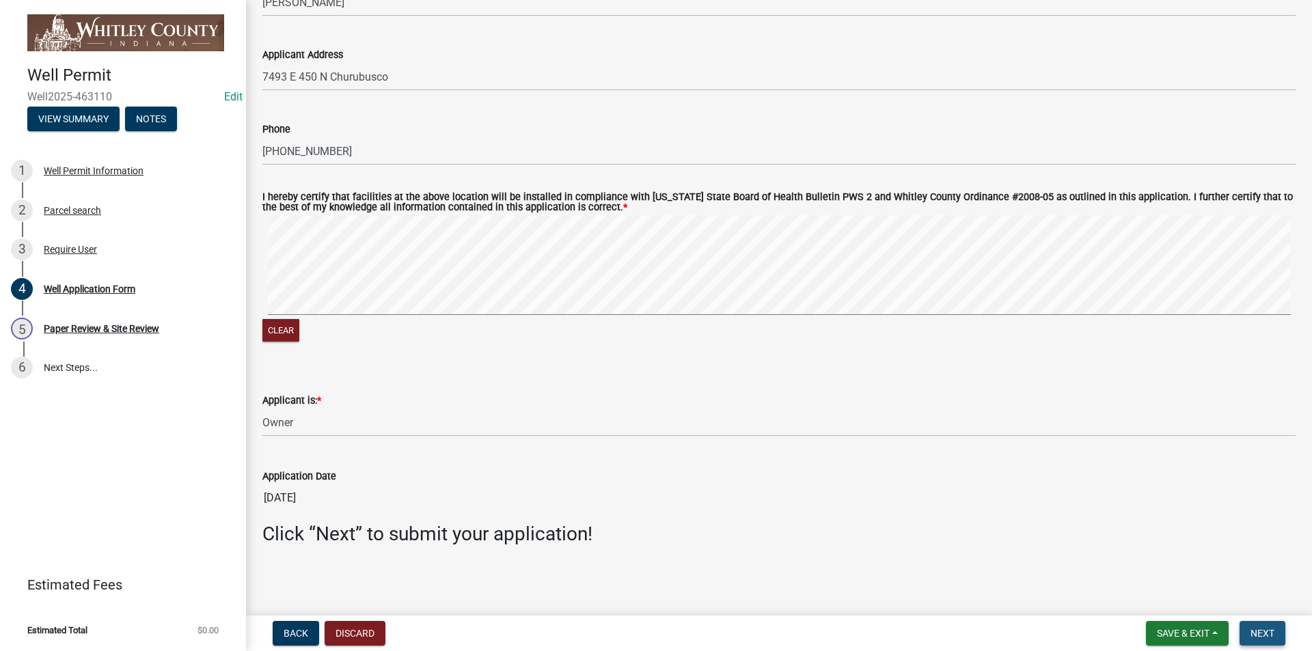
click at [1265, 635] on span "Next" at bounding box center [1262, 633] width 24 height 11
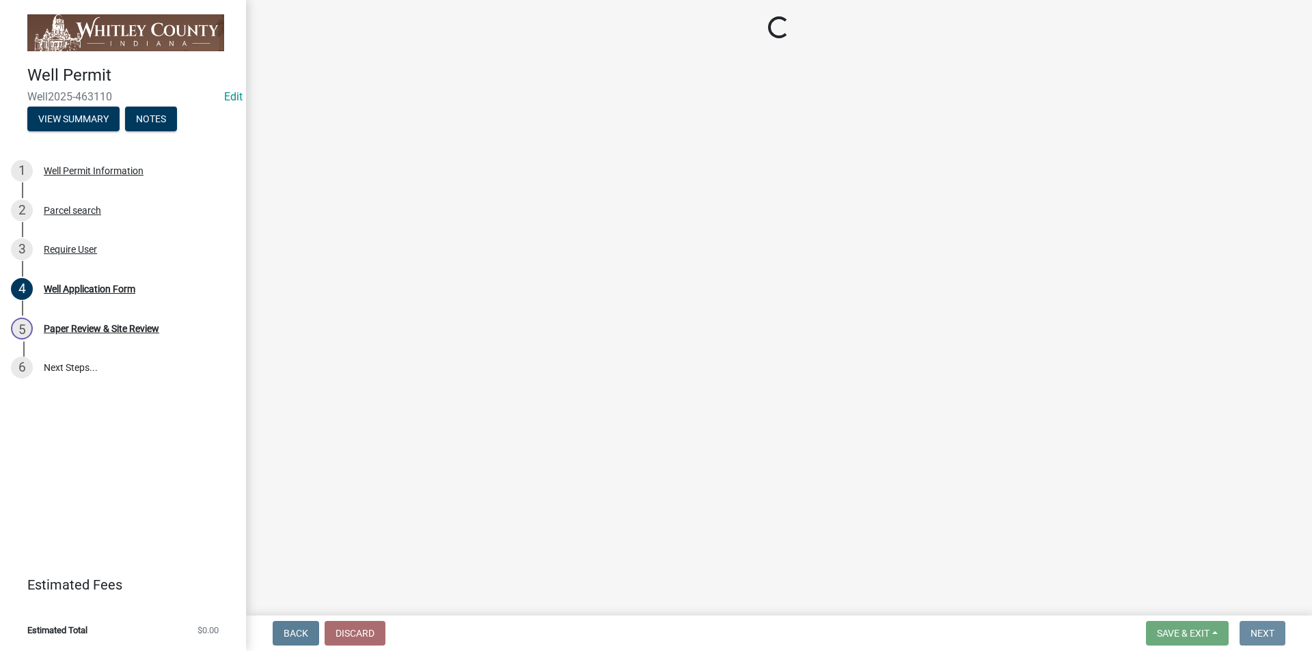
scroll to position [0, 0]
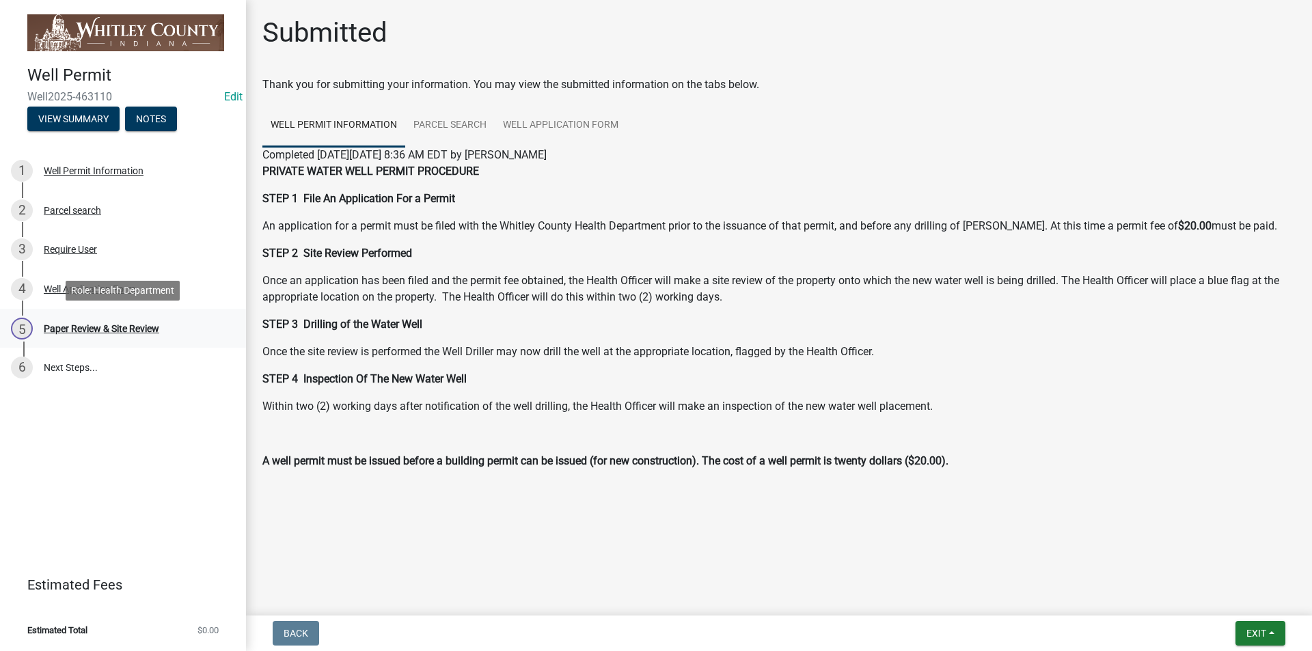
click at [131, 325] on div "Paper Review & Site Review" at bounding box center [101, 329] width 115 height 10
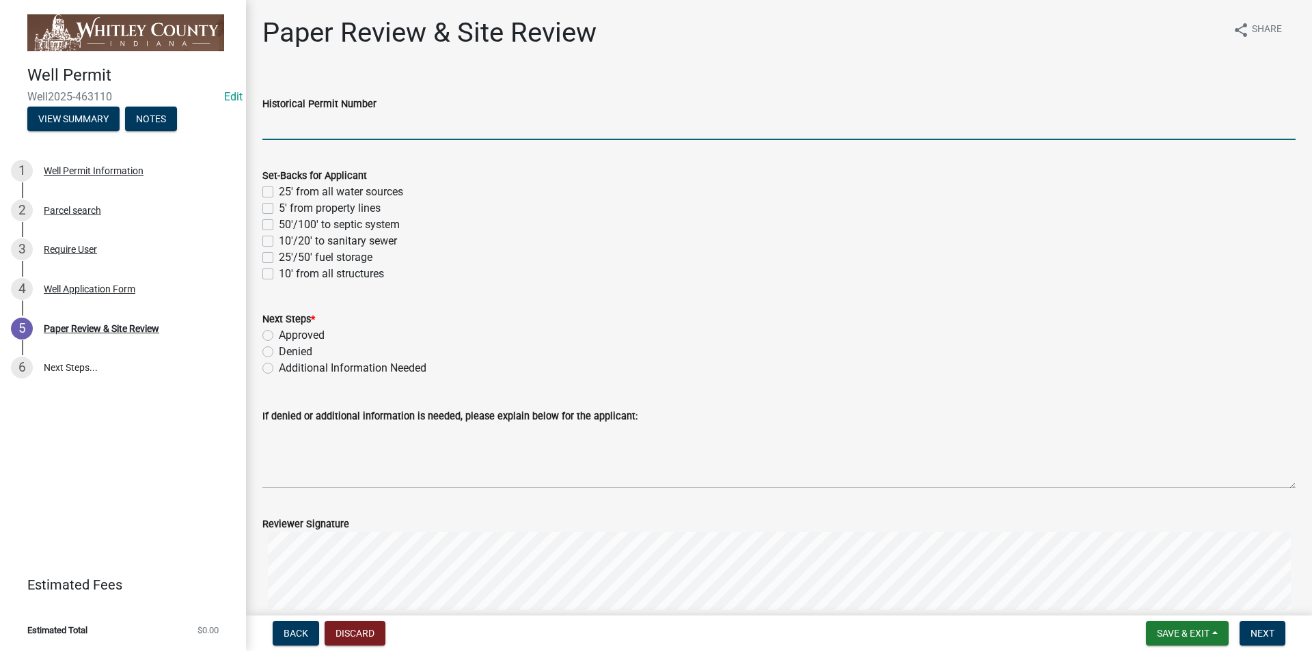
click at [279, 126] on input "Historical Permit Number" at bounding box center [778, 126] width 1033 height 28
type input "7584"
click at [279, 240] on label "10'/20' to sanitary sewer" at bounding box center [338, 241] width 118 height 16
click at [279, 240] on input "10'/20' to sanitary sewer" at bounding box center [283, 237] width 9 height 9
checkbox input "true"
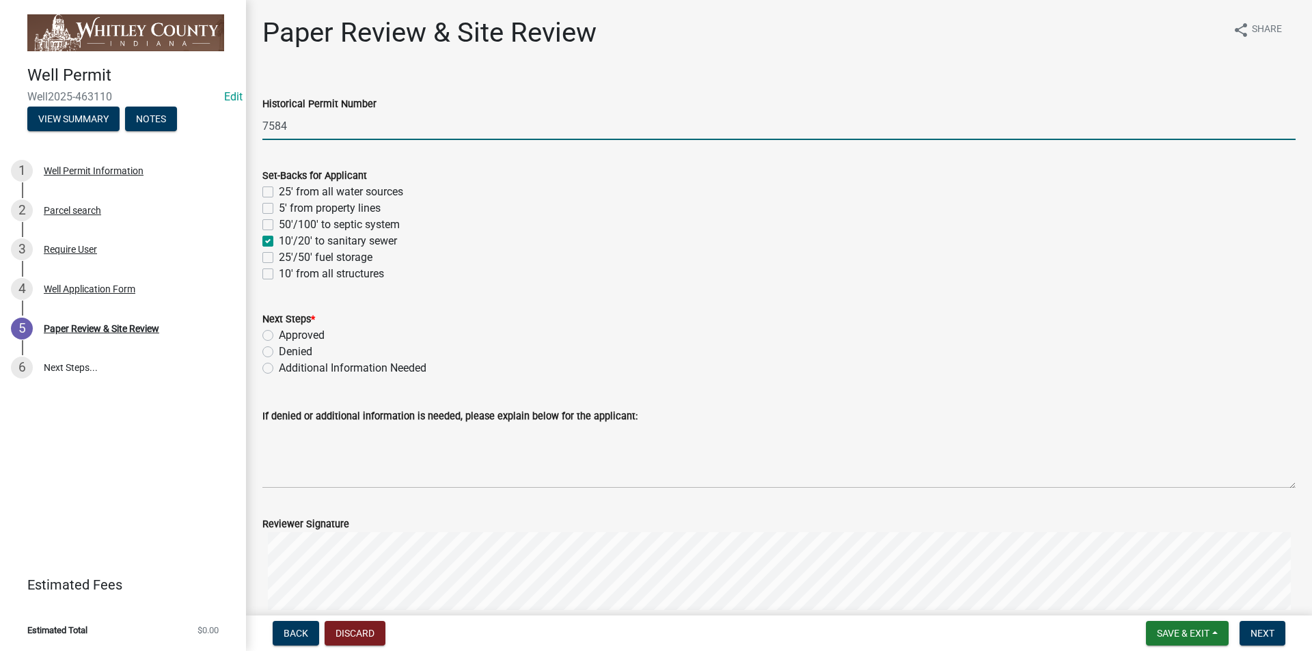
checkbox input "false"
checkbox input "true"
checkbox input "false"
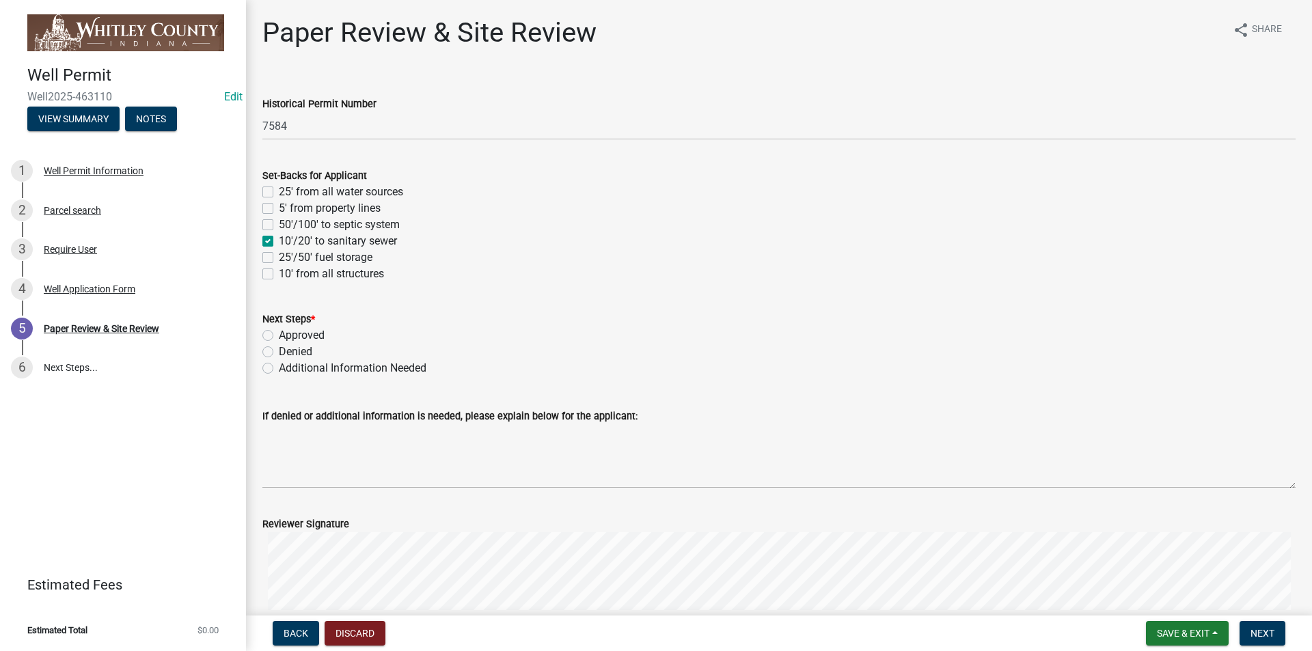
click at [279, 276] on label "10' from all structures" at bounding box center [331, 274] width 105 height 16
click at [279, 275] on input "10' from all structures" at bounding box center [283, 270] width 9 height 9
checkbox input "true"
checkbox input "false"
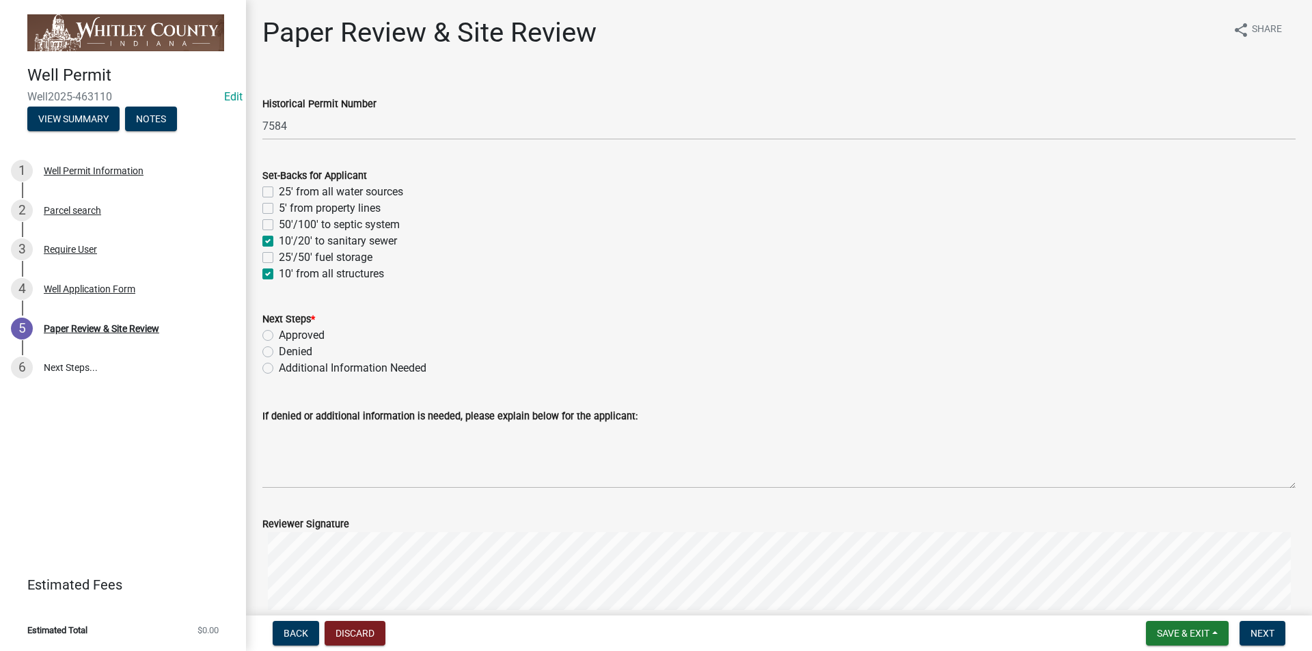
checkbox input "false"
checkbox input "true"
checkbox input "false"
checkbox input "true"
click at [279, 205] on label "5' from property lines" at bounding box center [330, 208] width 102 height 16
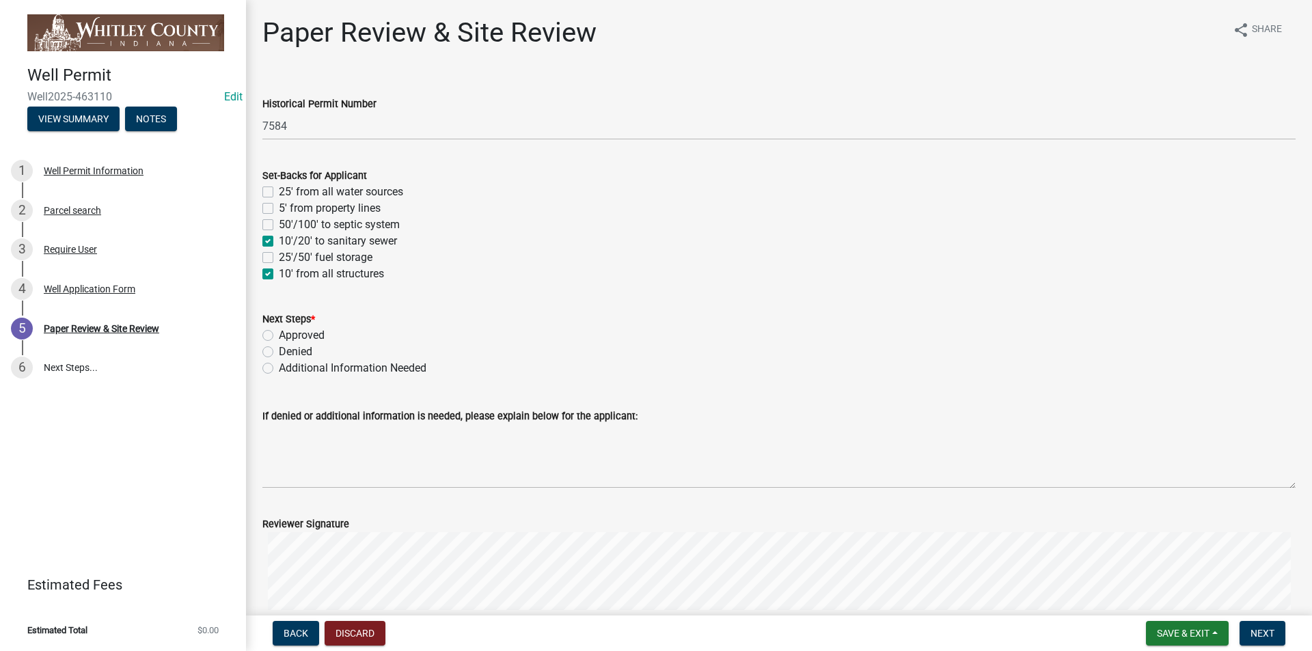
click at [279, 205] on input "5' from property lines" at bounding box center [283, 204] width 9 height 9
checkbox input "true"
checkbox input "false"
checkbox input "true"
checkbox input "false"
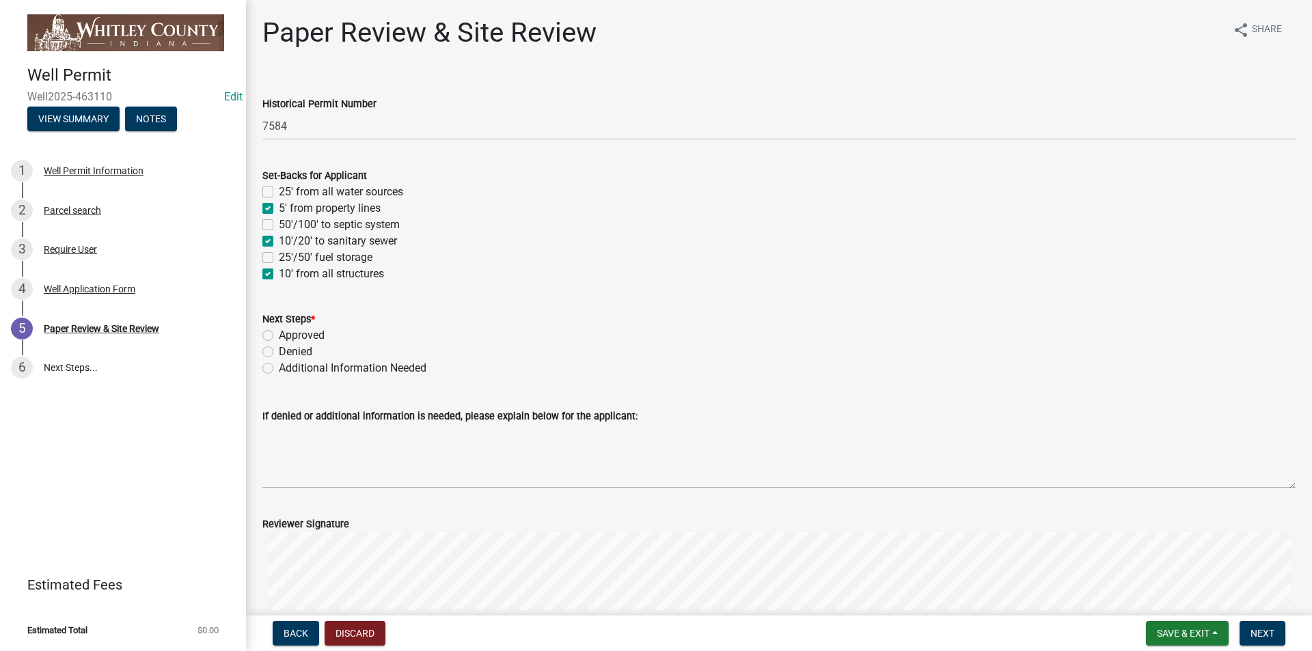
checkbox input "true"
checkbox input "false"
checkbox input "true"
click at [279, 335] on label "Approved" at bounding box center [302, 335] width 46 height 16
click at [279, 335] on input "Approved" at bounding box center [283, 331] width 9 height 9
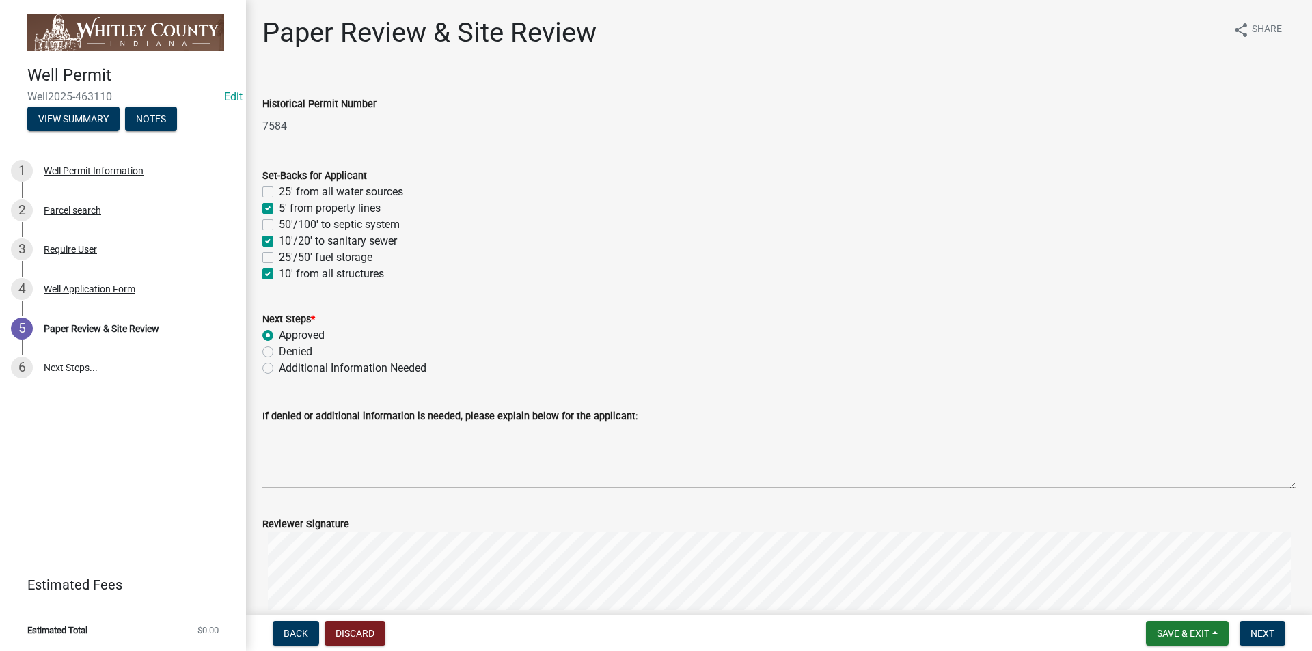
radio input "true"
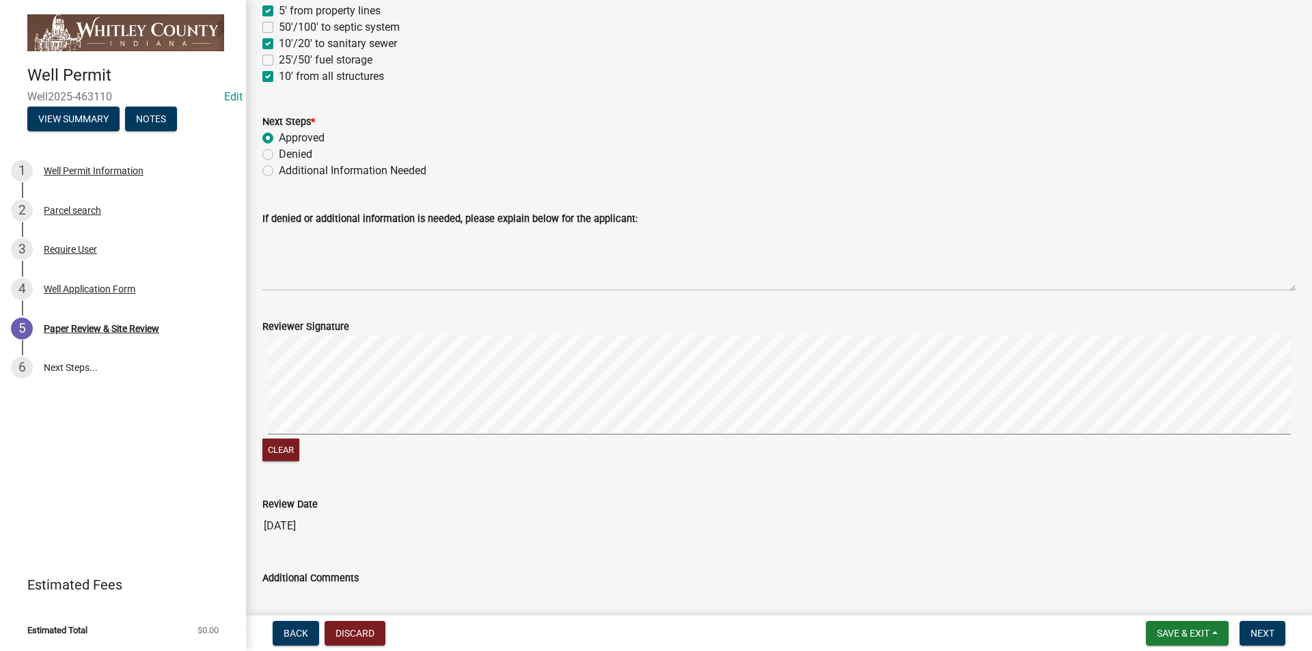
scroll to position [273, 0]
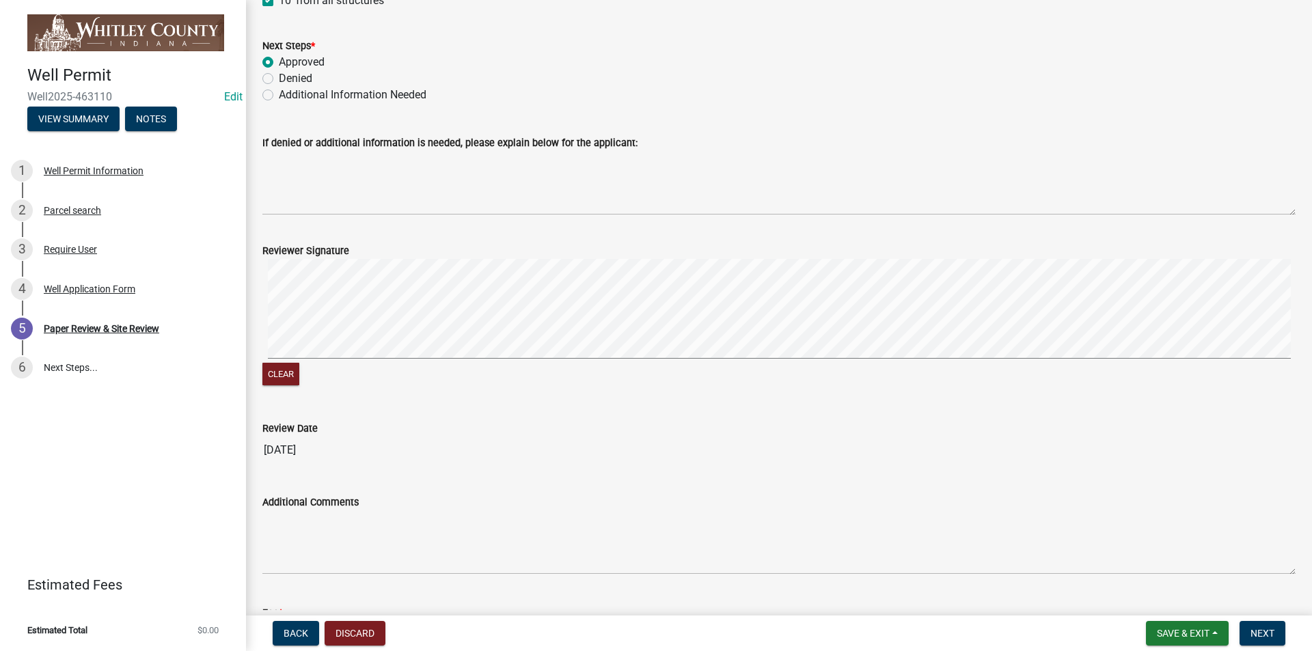
click at [372, 256] on form "Reviewer Signature Clear" at bounding box center [778, 307] width 1033 height 163
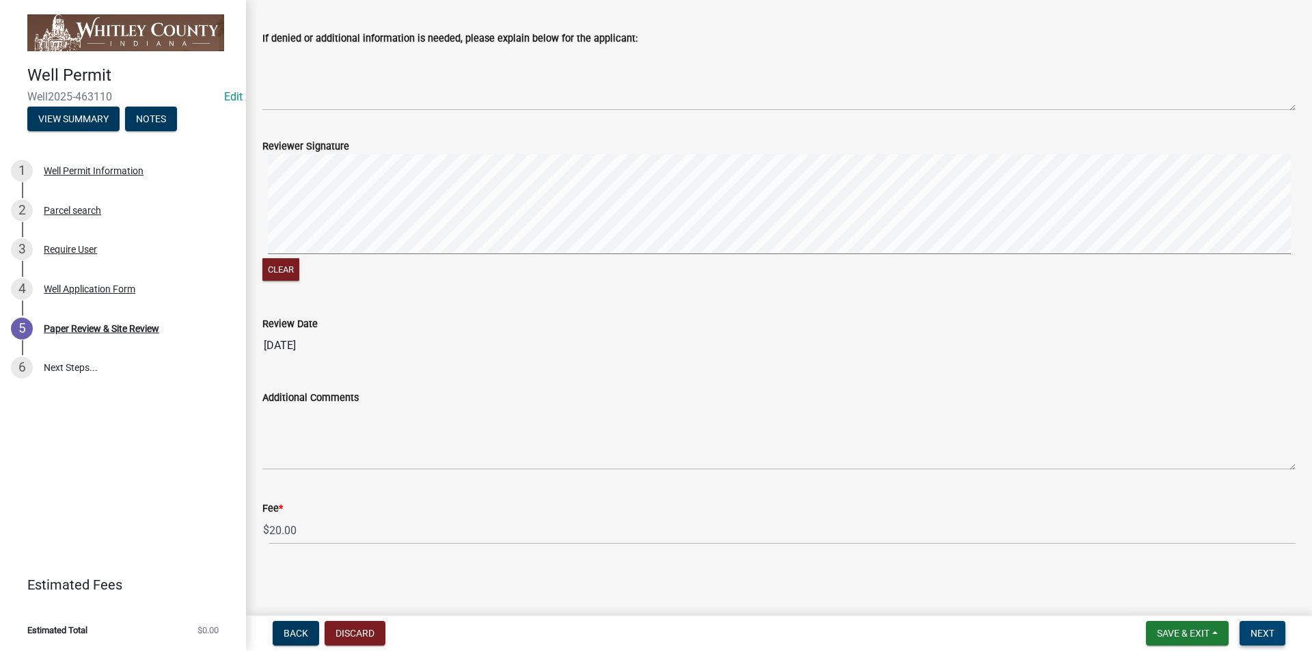
click at [1264, 635] on span "Next" at bounding box center [1262, 633] width 24 height 11
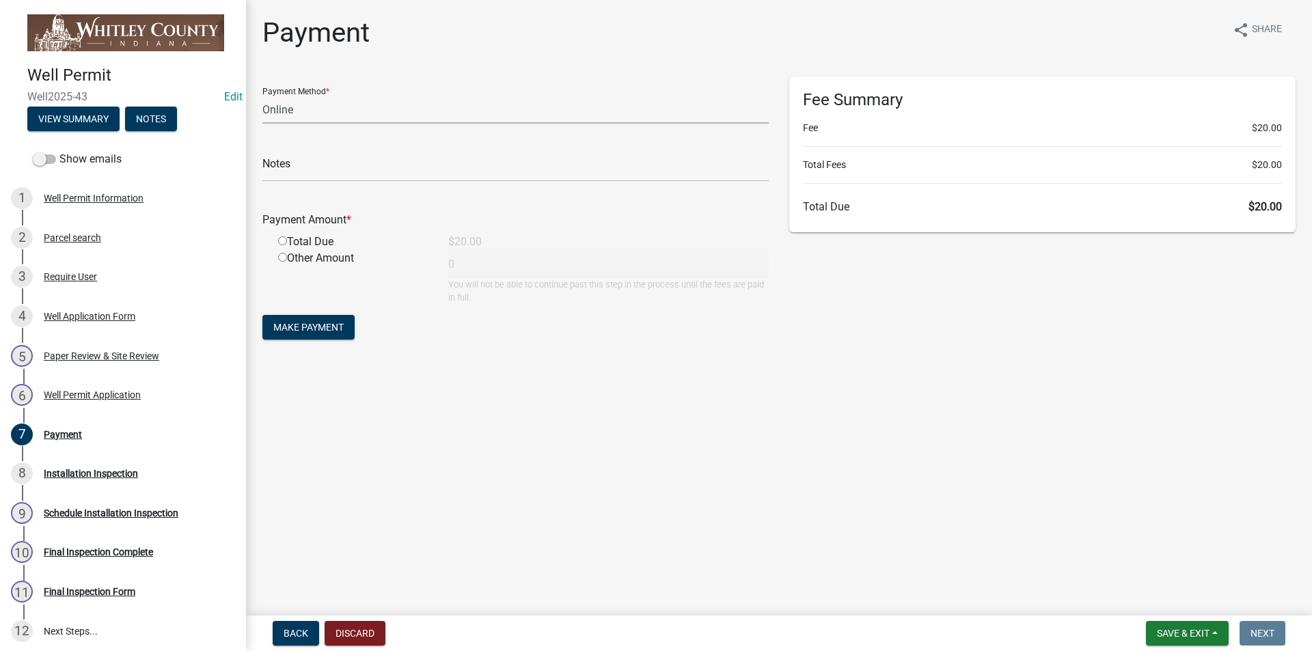
click at [284, 108] on select "Credit Card POS Check Cash Online" at bounding box center [515, 110] width 506 height 28
select select "0: 2"
click at [262, 96] on select "Credit Card POS Check Cash Online" at bounding box center [515, 110] width 506 height 28
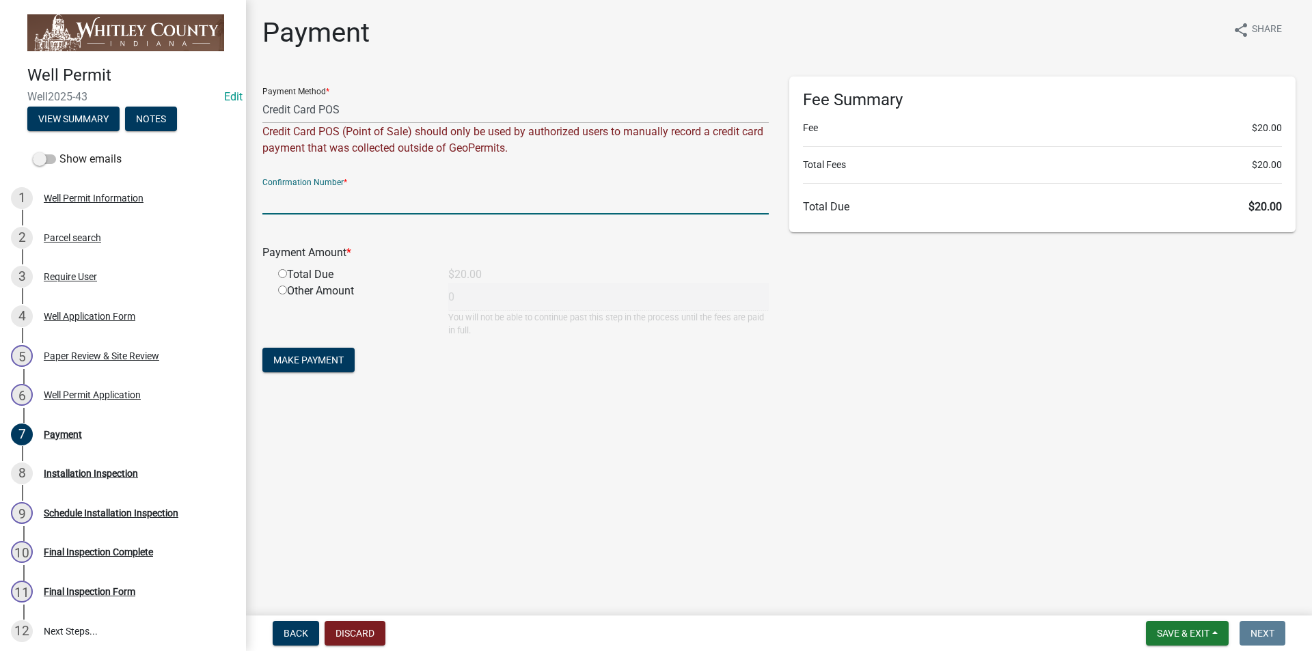
click at [286, 204] on input "text" at bounding box center [515, 201] width 506 height 28
type input "000000"
click at [281, 272] on input "radio" at bounding box center [282, 273] width 9 height 9
radio input "true"
type input "20"
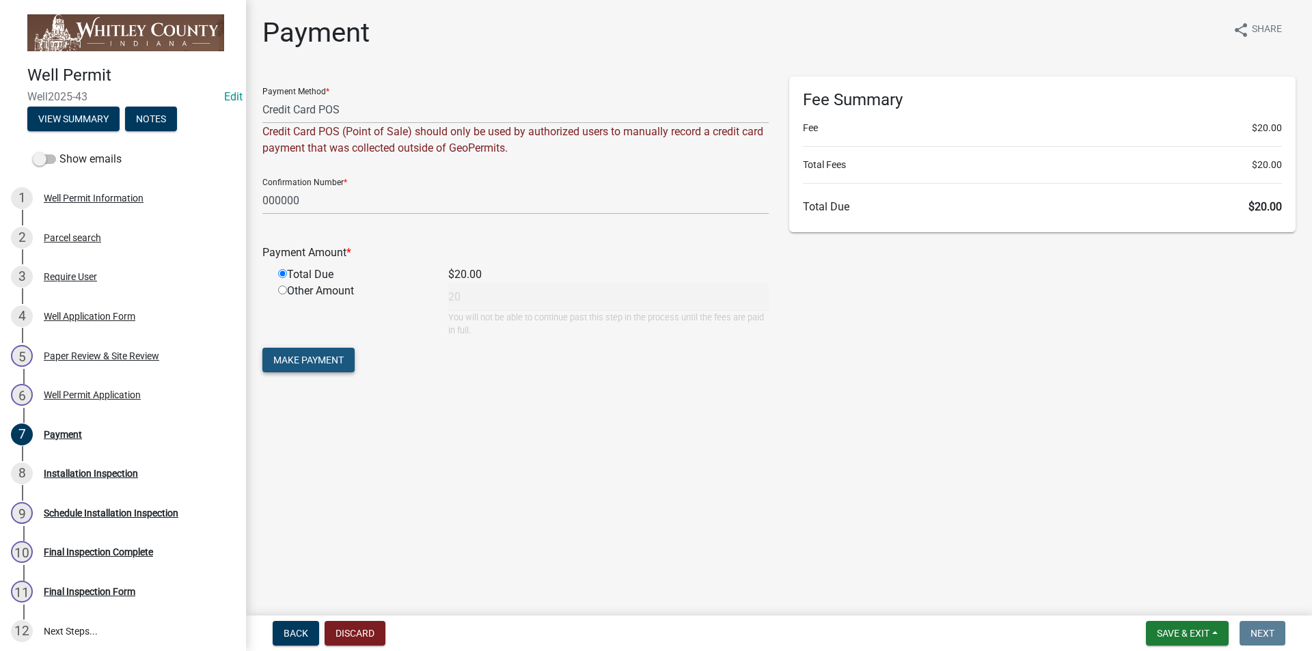
click at [310, 357] on span "Make Payment" at bounding box center [308, 360] width 70 height 11
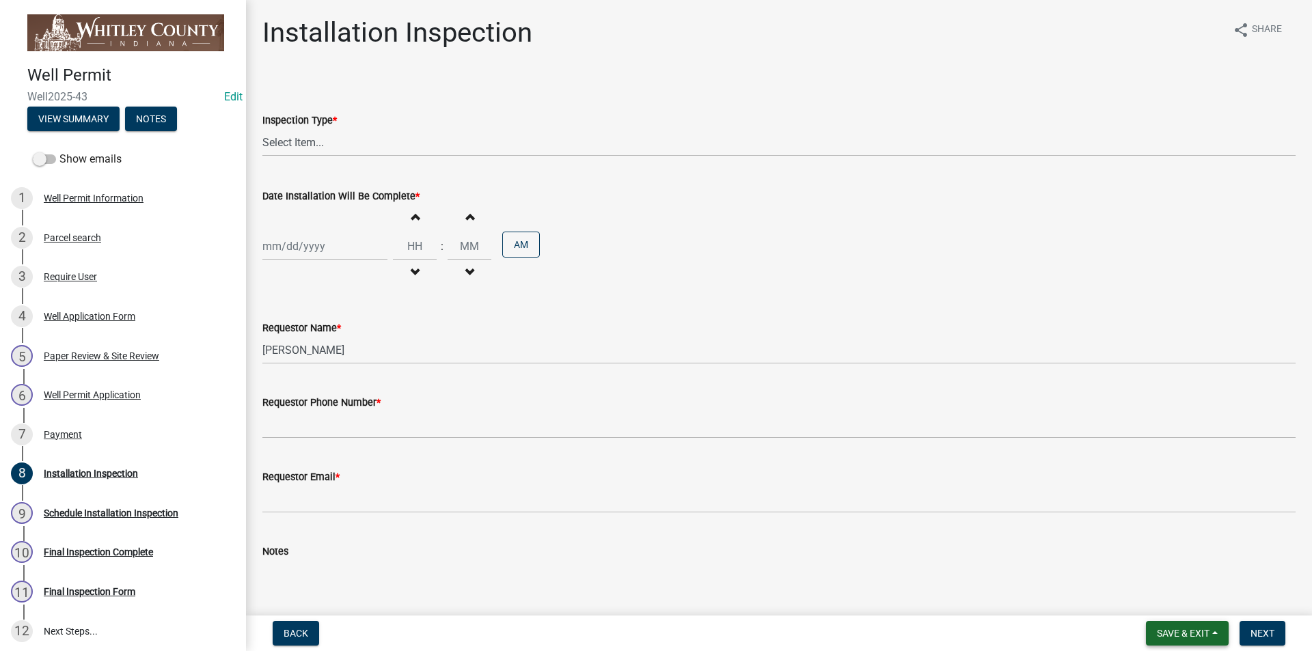
click at [1182, 637] on span "Save & Exit" at bounding box center [1183, 633] width 53 height 11
click at [1164, 597] on button "Save & Exit" at bounding box center [1173, 597] width 109 height 33
